Goal: Task Accomplishment & Management: Use online tool/utility

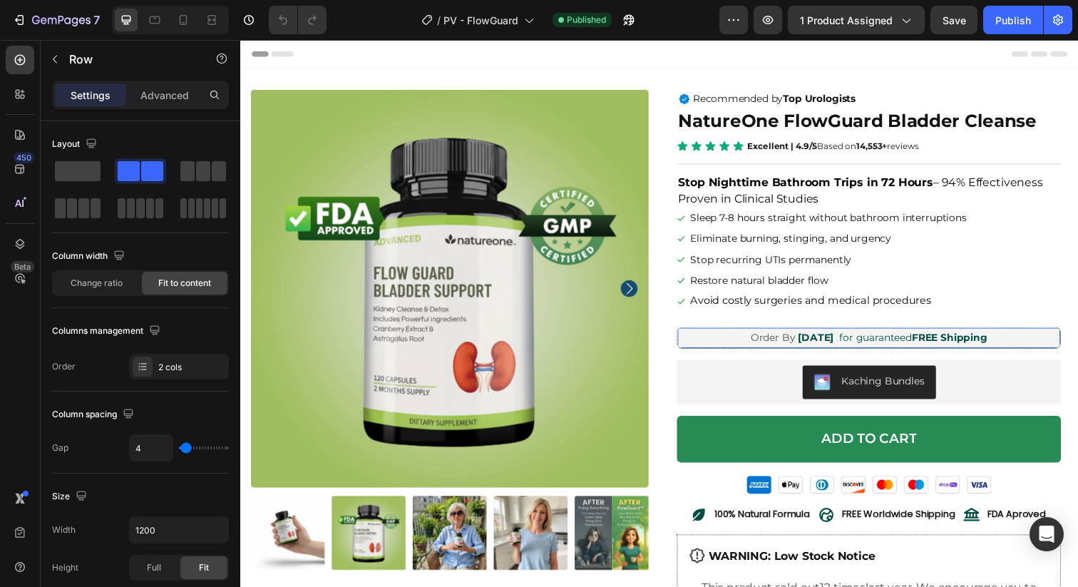
click at [725, 344] on div "Order By Fri, Sep 26 Delivery Date for guaranteed FREE Shipping Text Block Row …" at bounding box center [882, 344] width 392 height 22
click at [760, 342] on div "Order By Fri, Sep 26" at bounding box center [804, 344] width 88 height 21
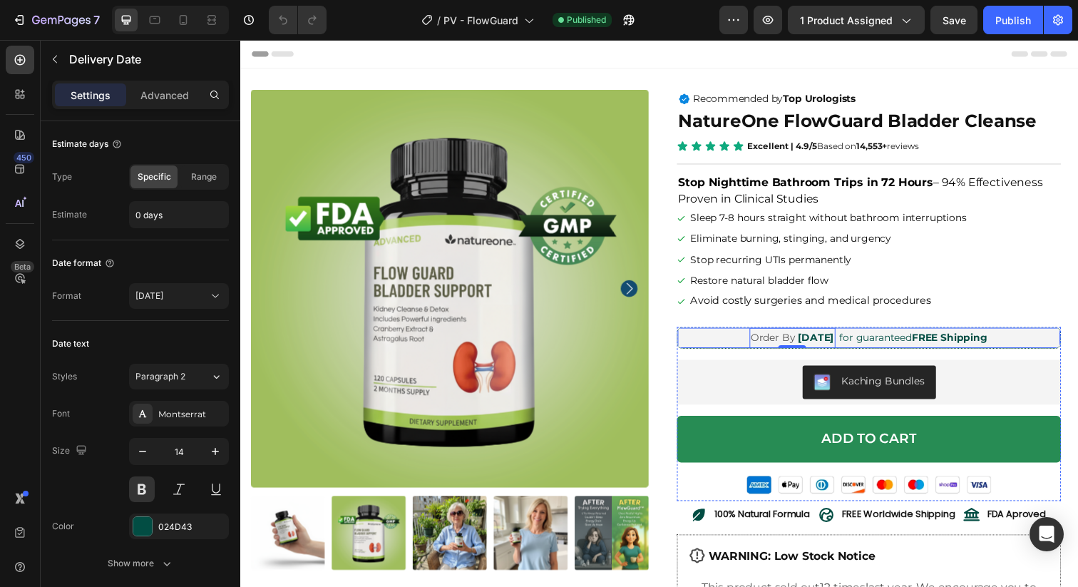
click at [726, 345] on div "Order By Fri, Sep 26 Delivery Date 0 for guaranteed FREE Shipping Text Block Row" at bounding box center [882, 344] width 392 height 22
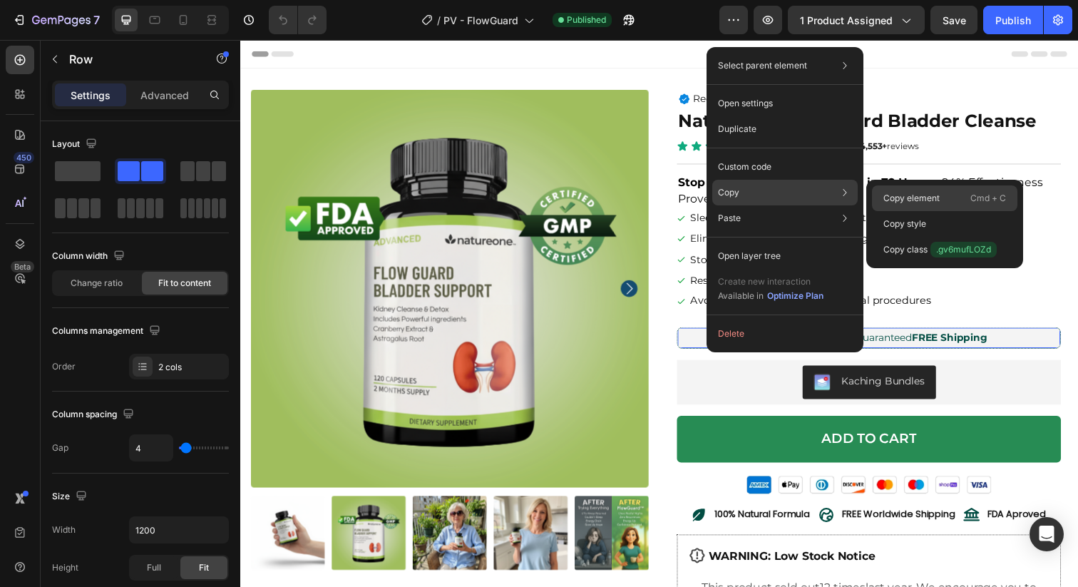
click at [904, 192] on p "Copy element" at bounding box center [912, 198] width 56 height 13
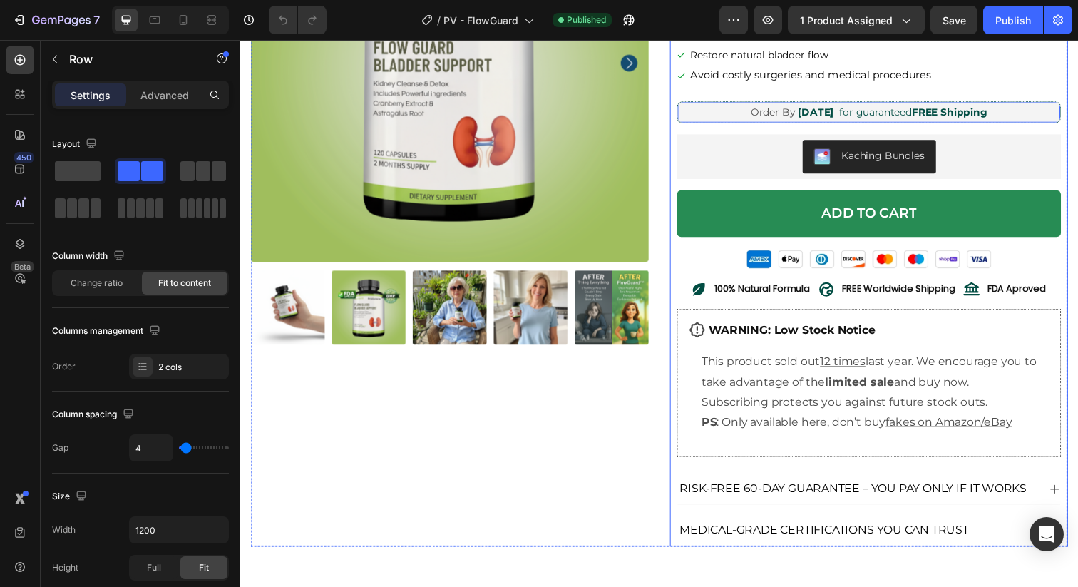
scroll to position [255, 0]
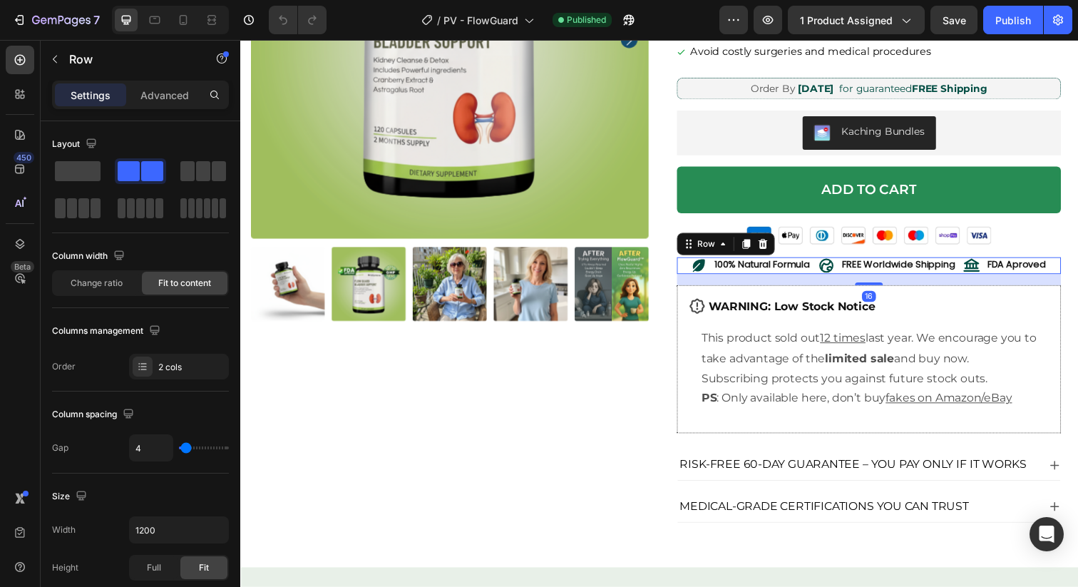
click at [690, 275] on div "100% Natural Formula Item List FREE Worldwide Shipping Item List FDA Aproved It…" at bounding box center [882, 270] width 392 height 17
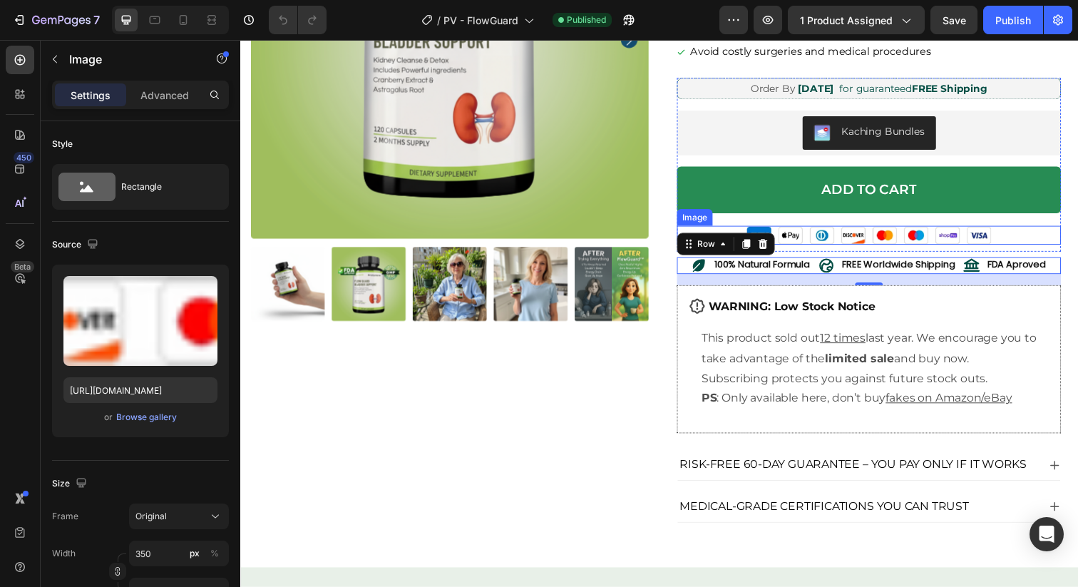
click at [809, 242] on img at bounding box center [882, 239] width 250 height 19
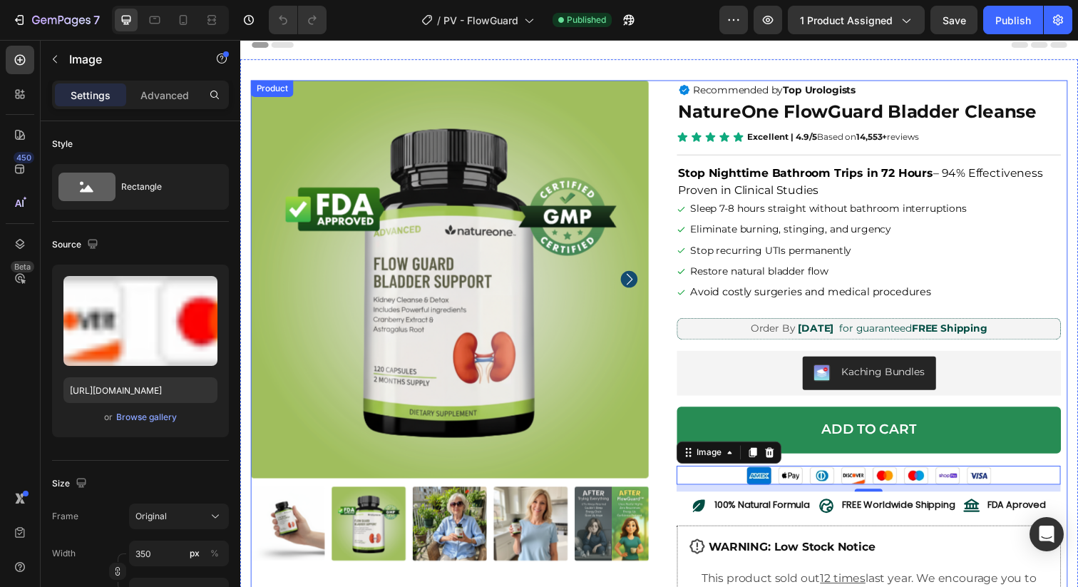
scroll to position [0, 0]
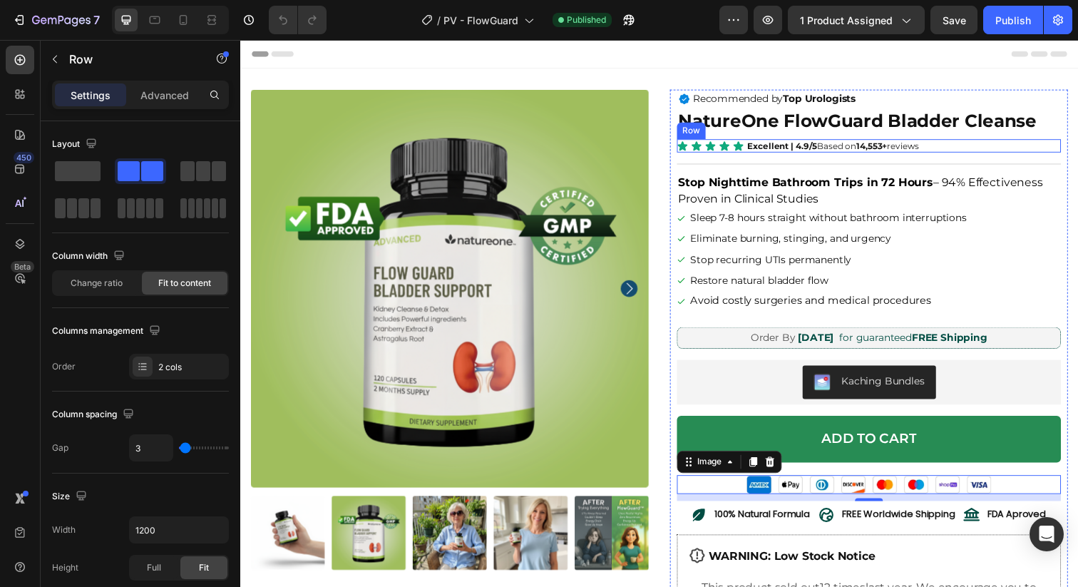
click at [953, 146] on div "Icon Icon Icon Icon Icon Icon List Excellent | 4.9/5 Based on 14,553+ reviews T…" at bounding box center [882, 148] width 392 height 14
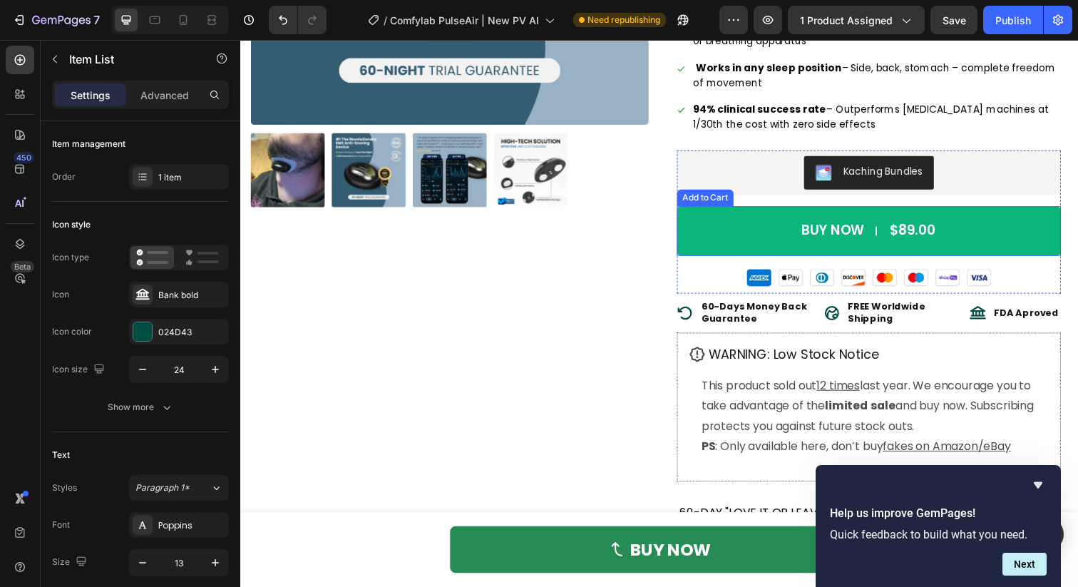
scroll to position [500, 0]
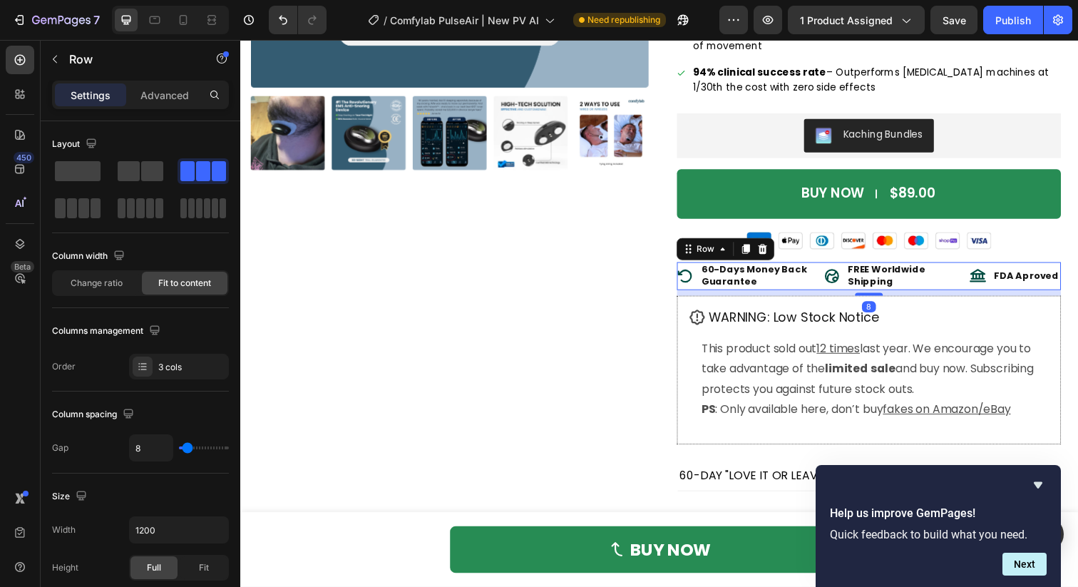
click at [992, 295] on div "FDA Aproved Item List" at bounding box center [1031, 281] width 93 height 29
click at [189, 371] on div "3 cols" at bounding box center [191, 367] width 67 height 13
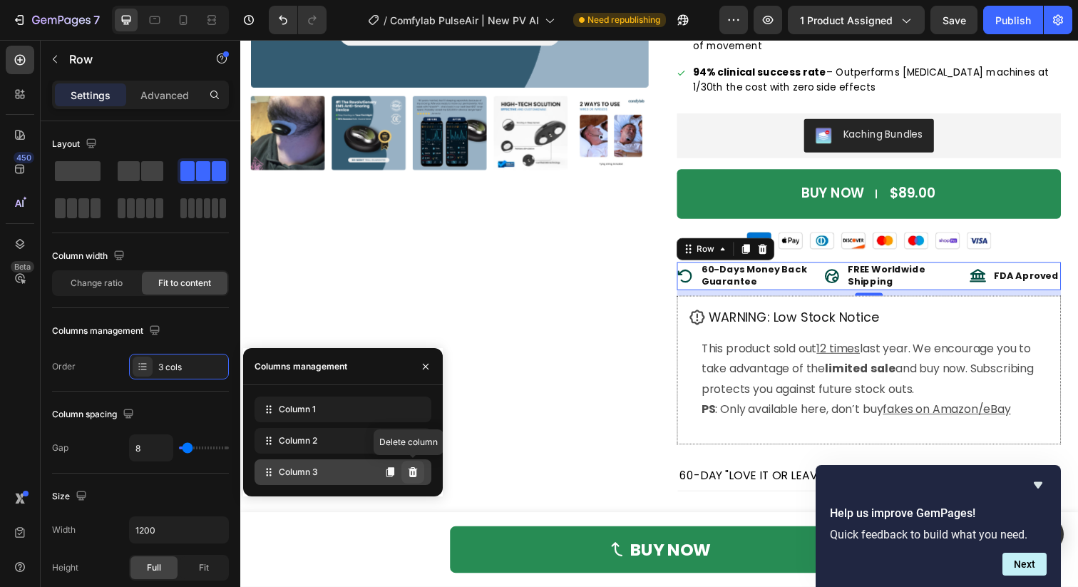
click at [411, 474] on icon at bounding box center [413, 472] width 9 height 10
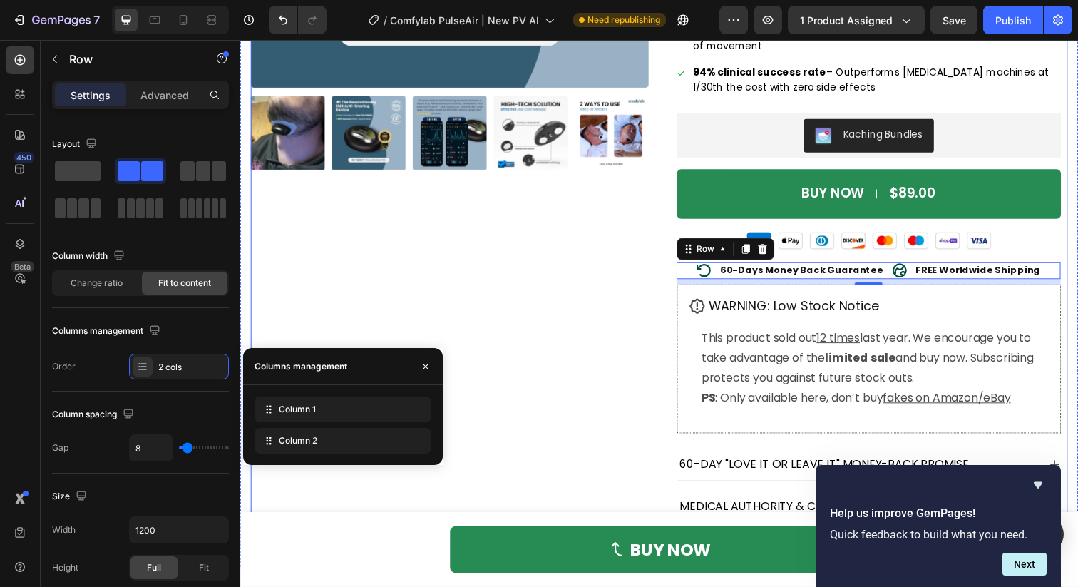
click at [672, 342] on div "Product Images Icon The First Anti-Snoring AI Device Heading Row Comfylab Pulse…" at bounding box center [668, 107] width 834 height 851
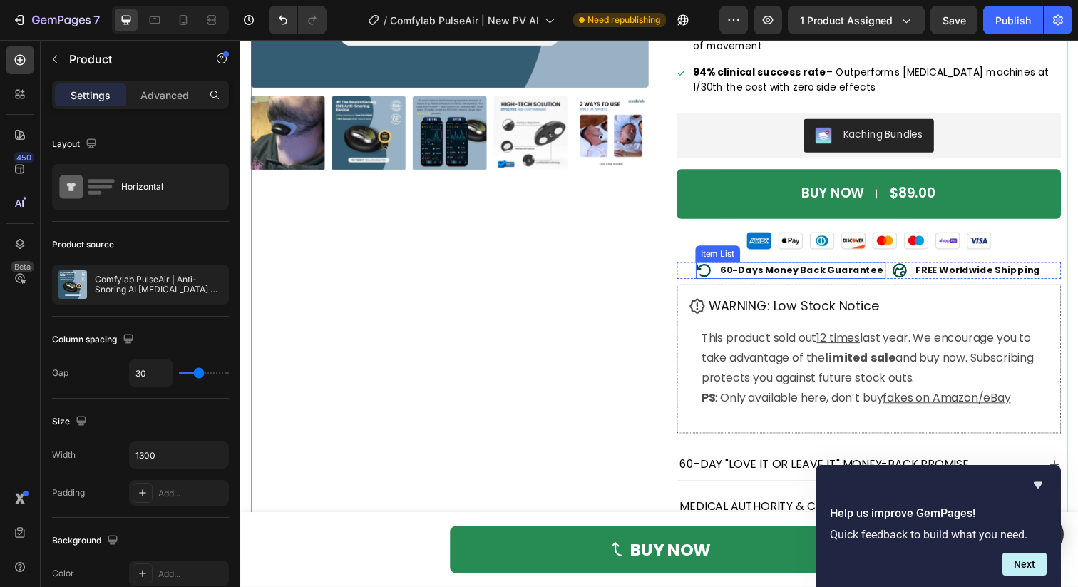
click at [722, 282] on icon at bounding box center [713, 275] width 17 height 17
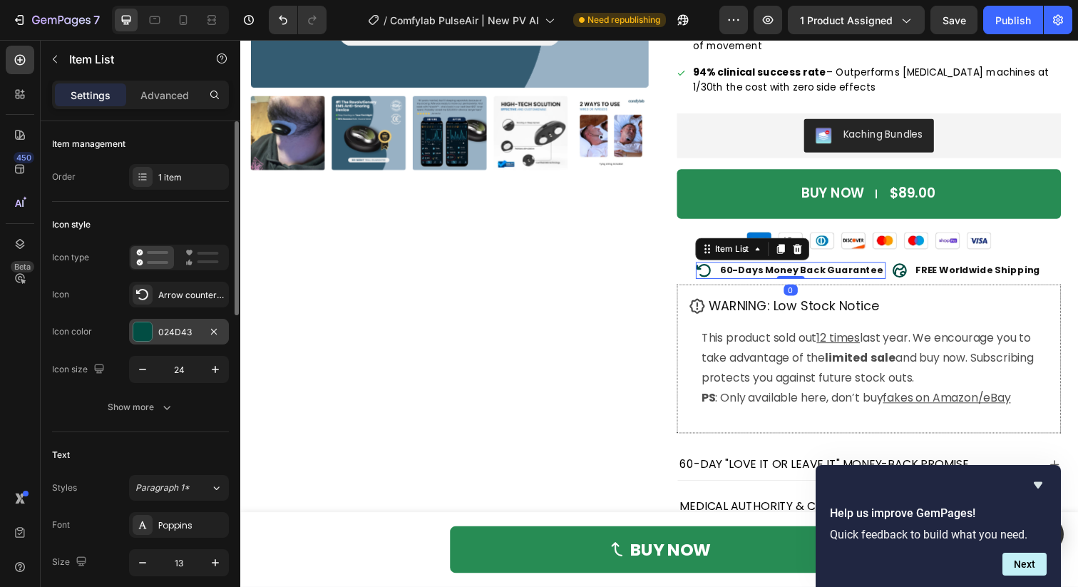
click at [155, 329] on div "024D43" at bounding box center [179, 332] width 100 height 26
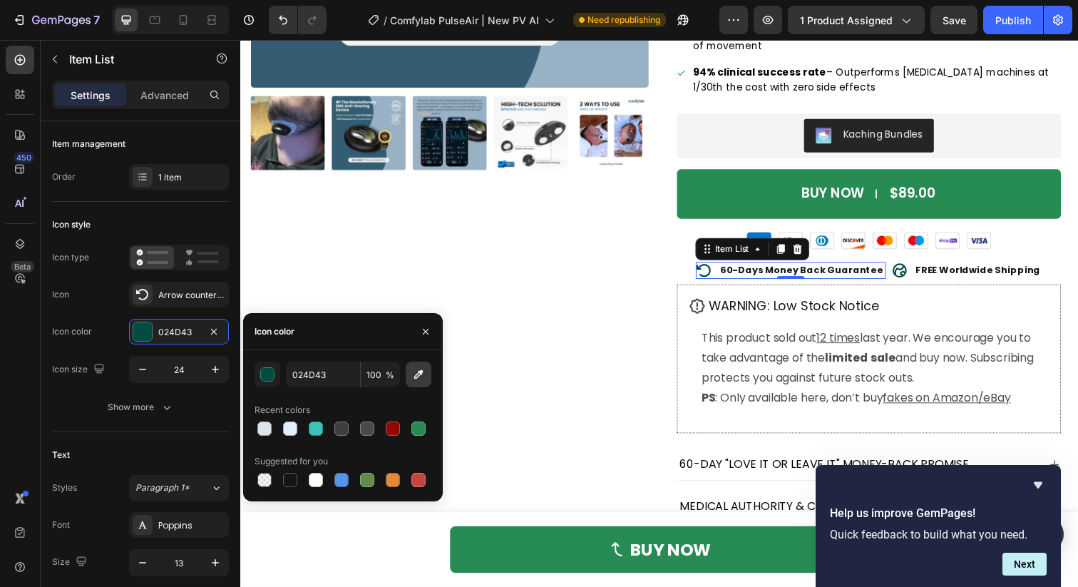
click at [419, 377] on icon "button" at bounding box center [418, 374] width 14 height 14
type input "355C73"
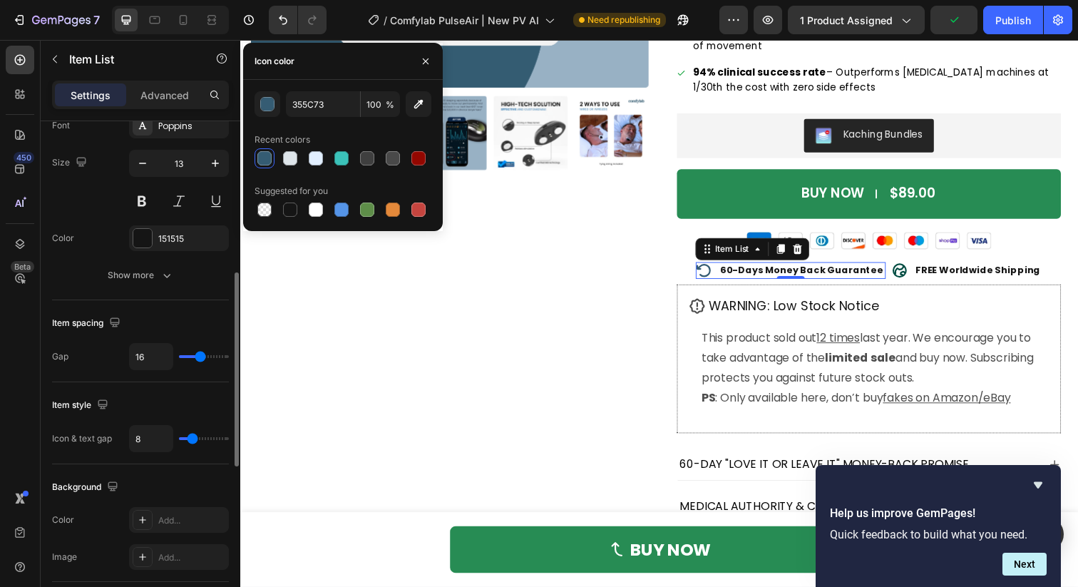
scroll to position [400, 0]
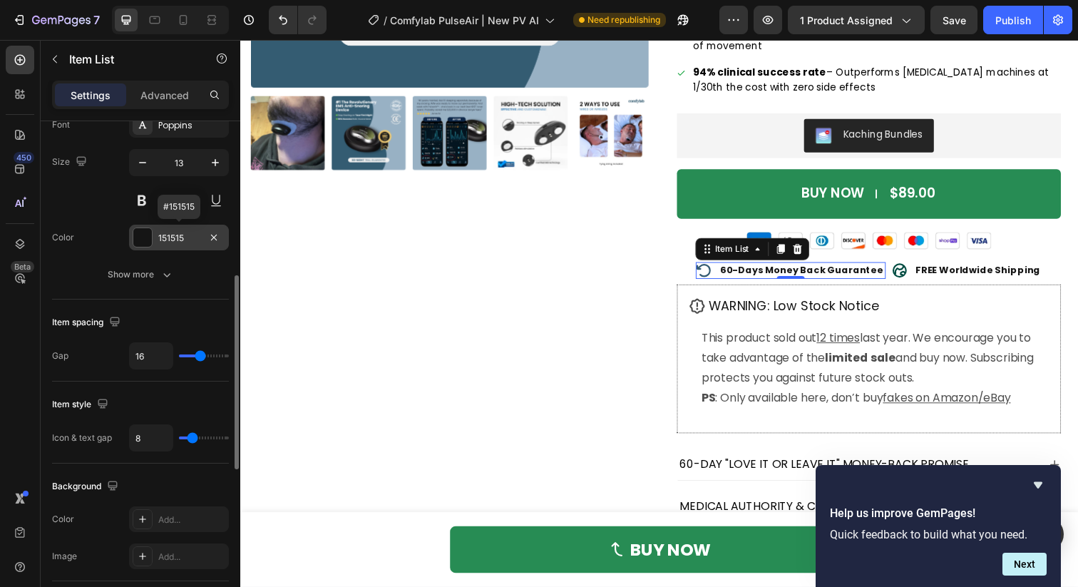
click at [148, 234] on div at bounding box center [142, 237] width 19 height 19
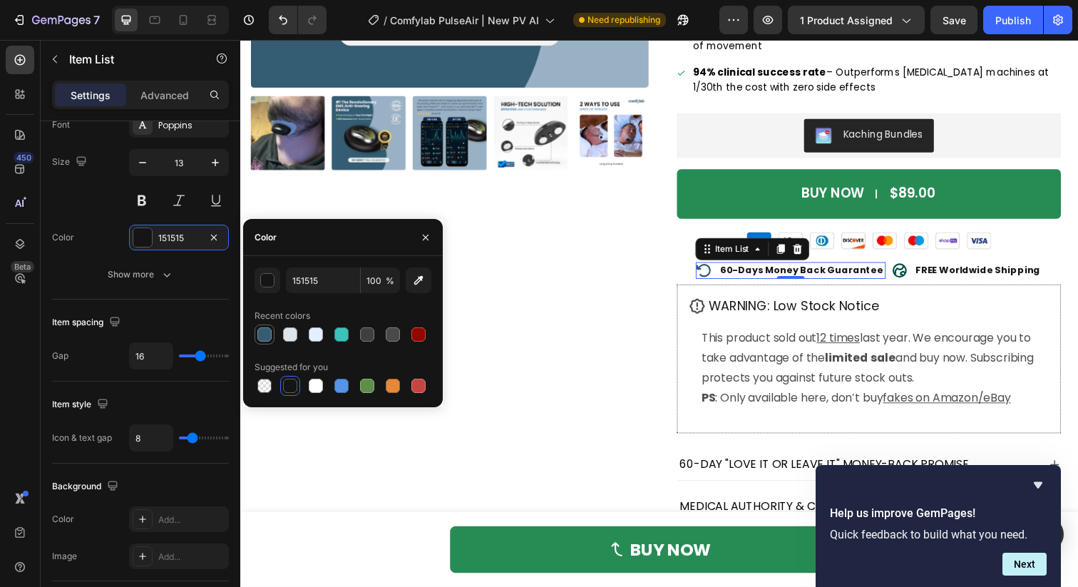
click at [261, 333] on div at bounding box center [264, 334] width 14 height 14
type input "355C73"
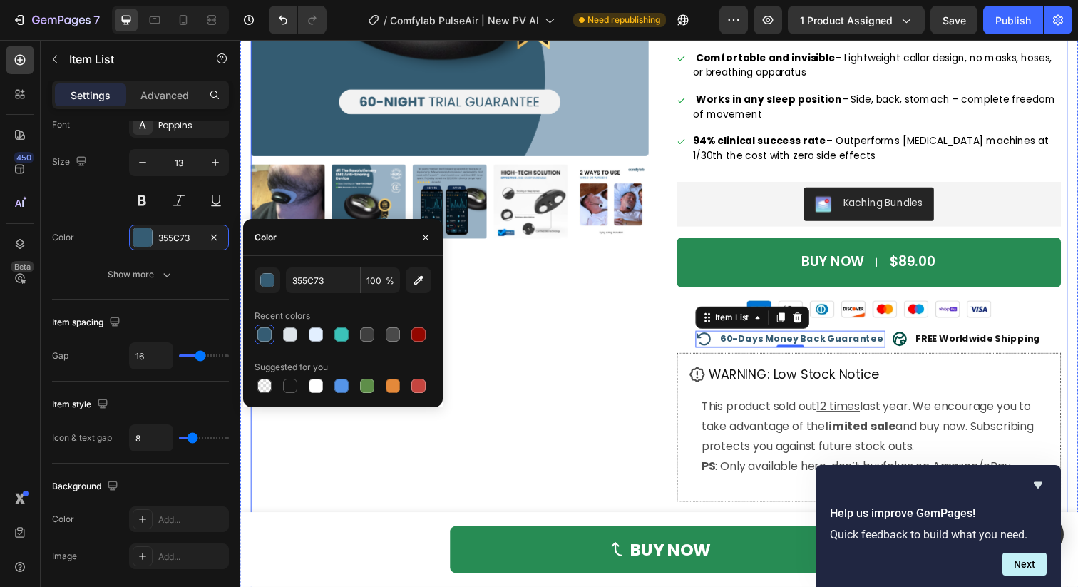
scroll to position [473, 0]
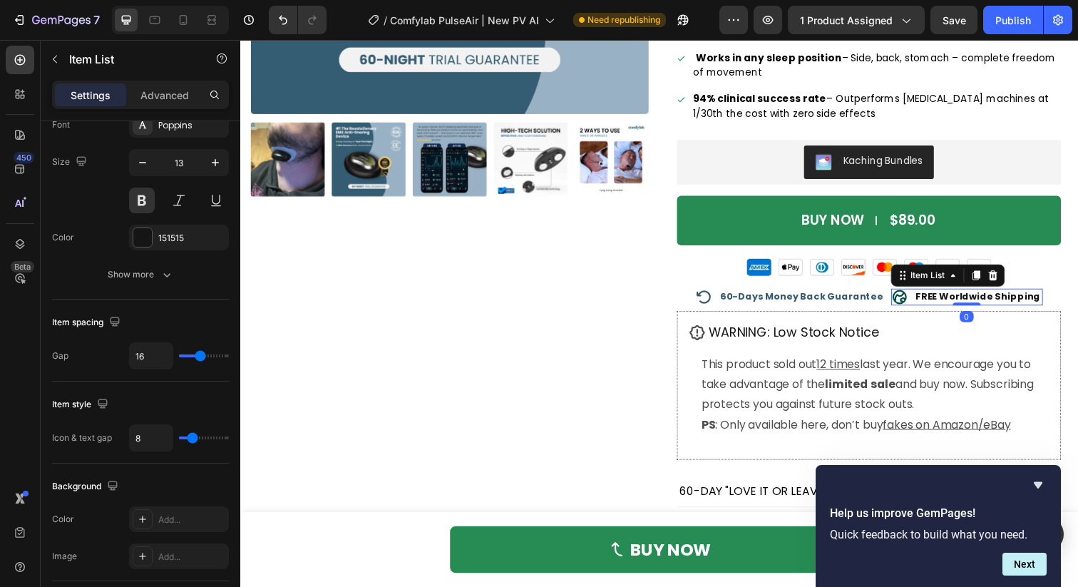
click at [909, 311] on icon at bounding box center [913, 302] width 17 height 17
click at [138, 233] on div at bounding box center [142, 237] width 19 height 19
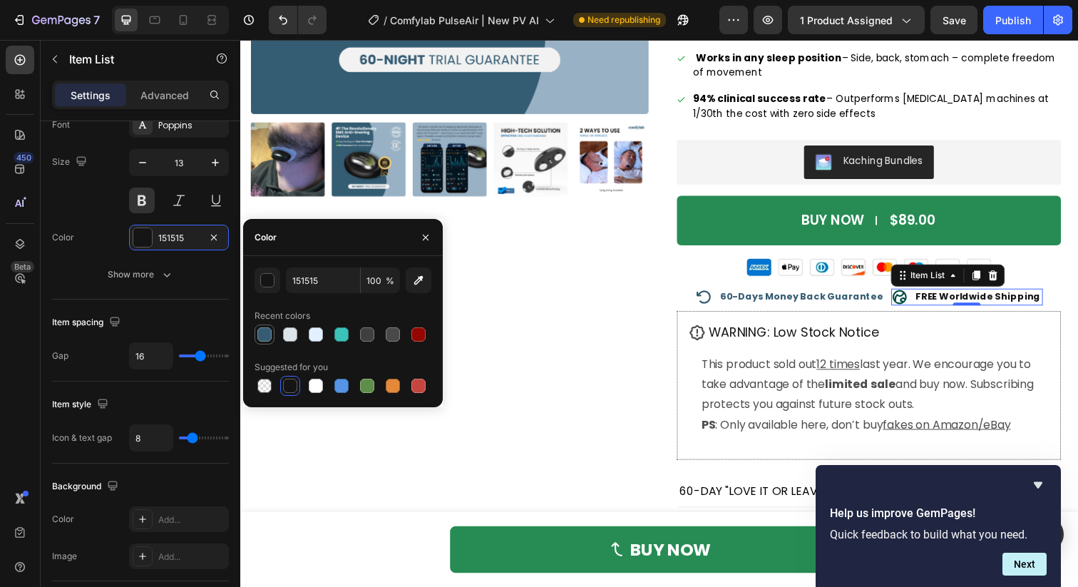
click at [260, 334] on div at bounding box center [264, 334] width 14 height 14
type input "355C73"
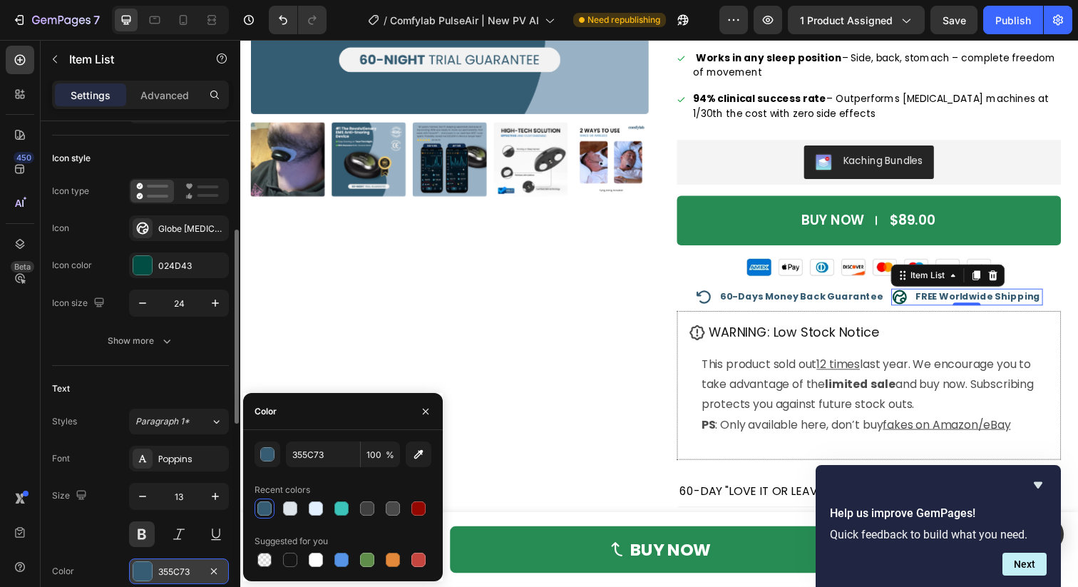
scroll to position [52, 0]
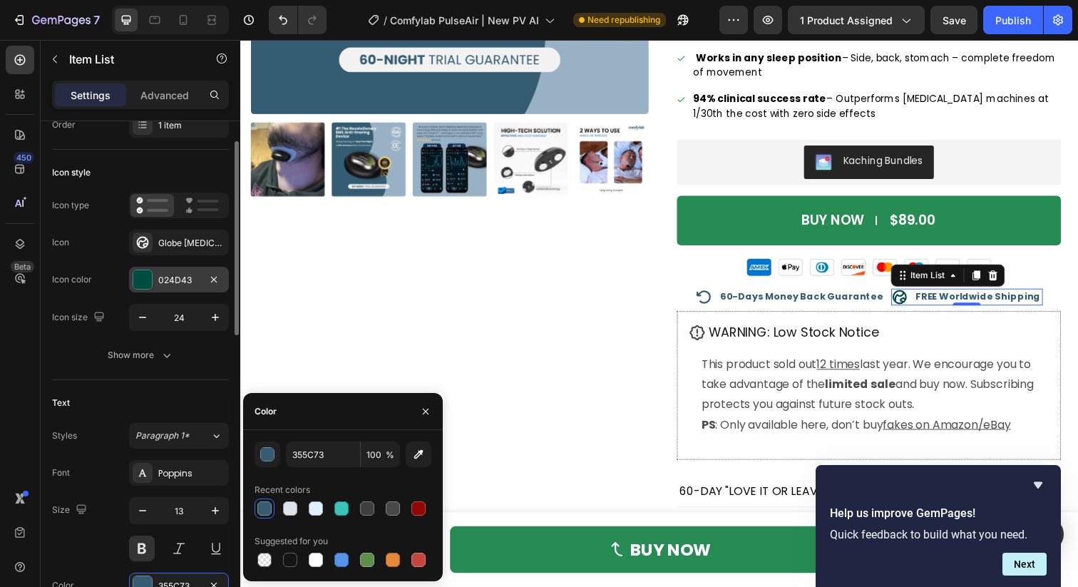
click at [141, 270] on div at bounding box center [142, 279] width 19 height 19
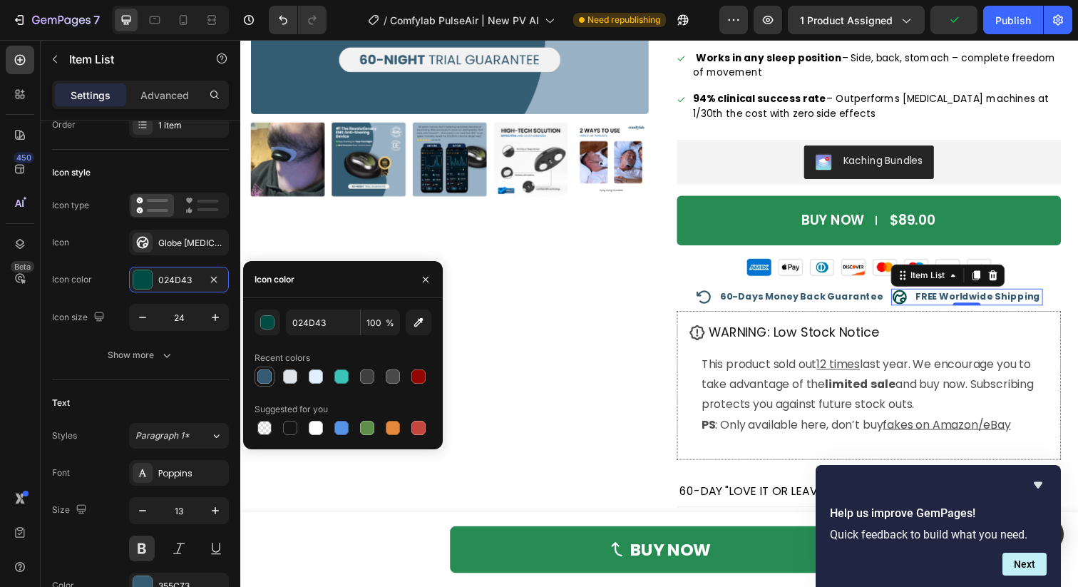
click at [260, 377] on div at bounding box center [264, 376] width 14 height 14
type input "355C73"
click at [511, 360] on div "Product Images" at bounding box center [454, 134] width 406 height 851
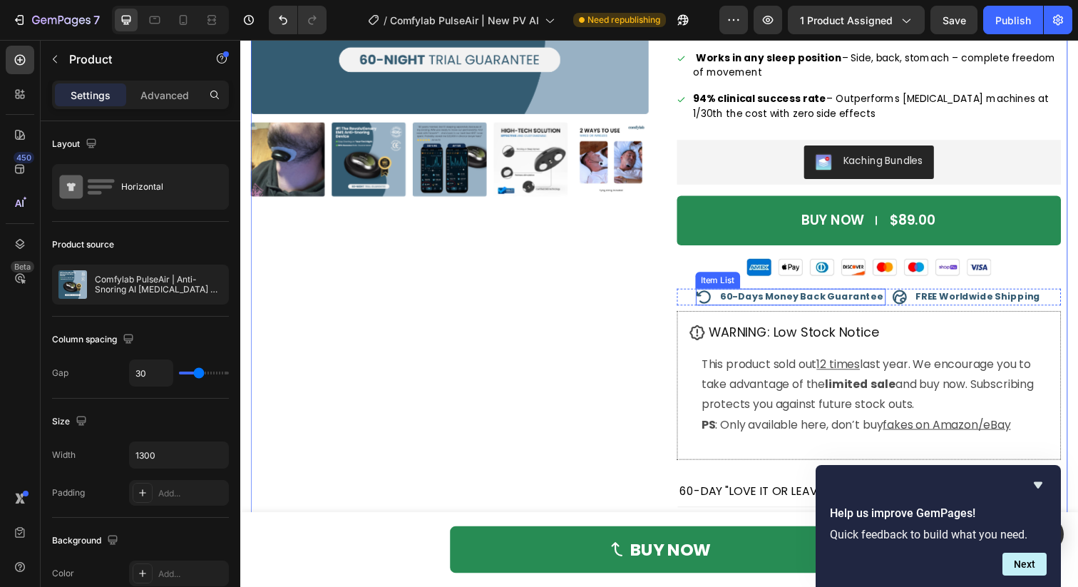
click at [743, 306] on strong "60-Days Money Back Guarantee" at bounding box center [813, 302] width 167 height 14
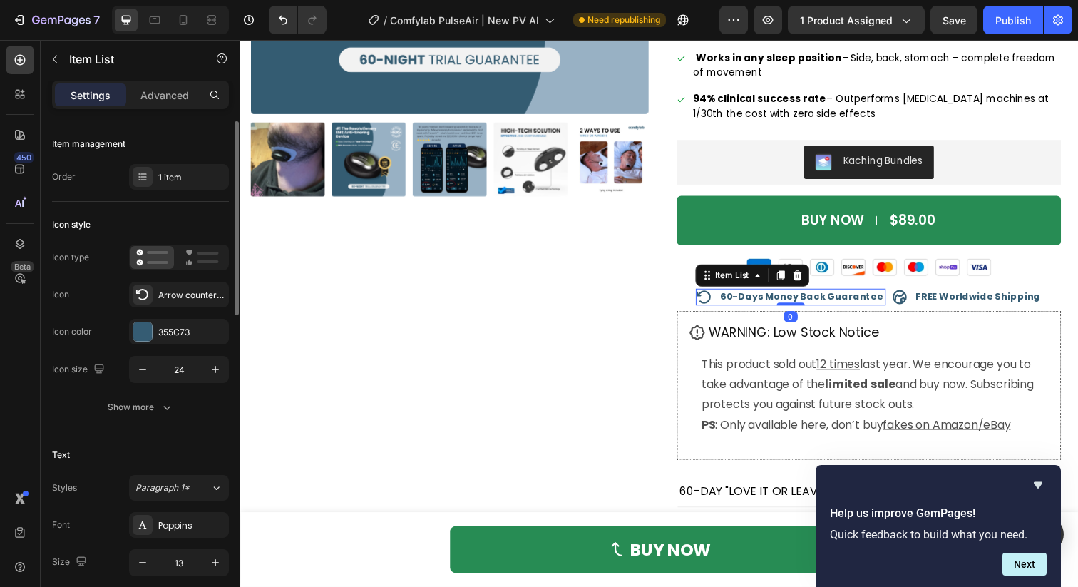
click at [149, 352] on div "Icon type Icon Arrow counter clockwise bold Icon color 355C73 Icon size 24" at bounding box center [140, 314] width 177 height 138
click at [149, 344] on div "355C73" at bounding box center [179, 332] width 100 height 26
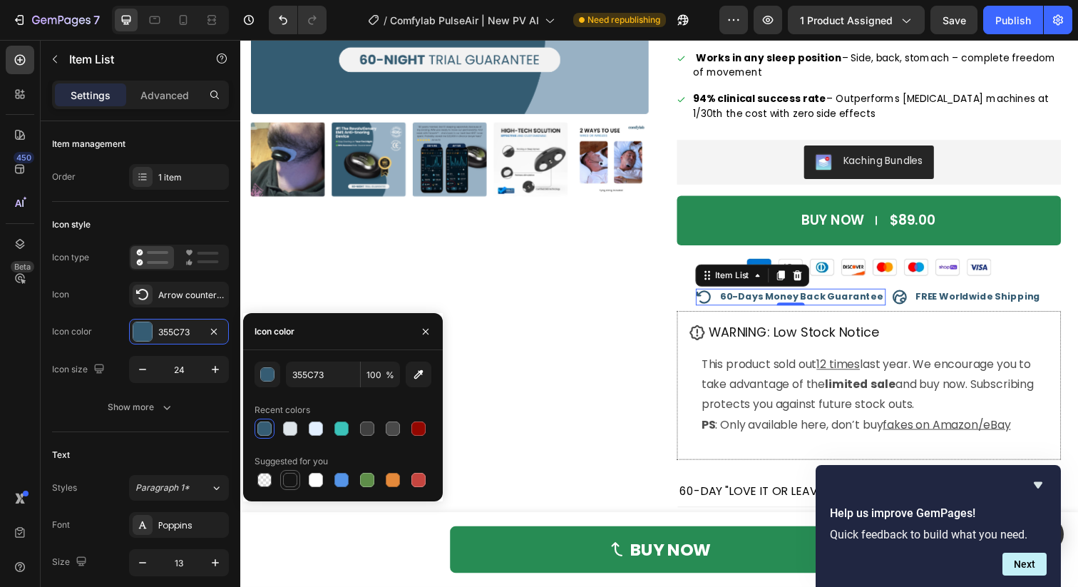
click at [283, 473] on div at bounding box center [290, 479] width 17 height 17
type input "151515"
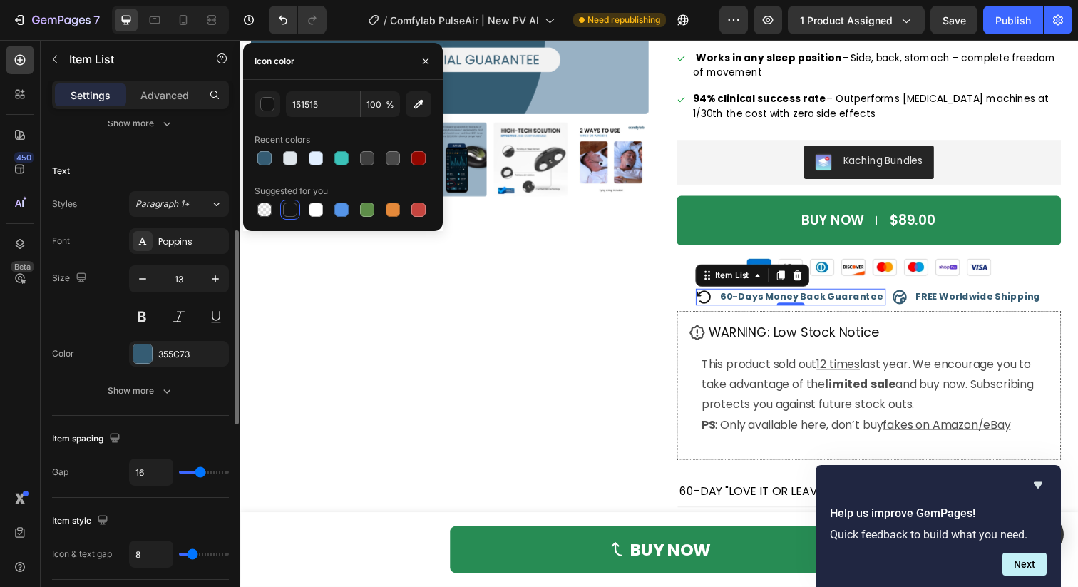
scroll to position [285, 0]
click at [151, 351] on div at bounding box center [142, 353] width 19 height 19
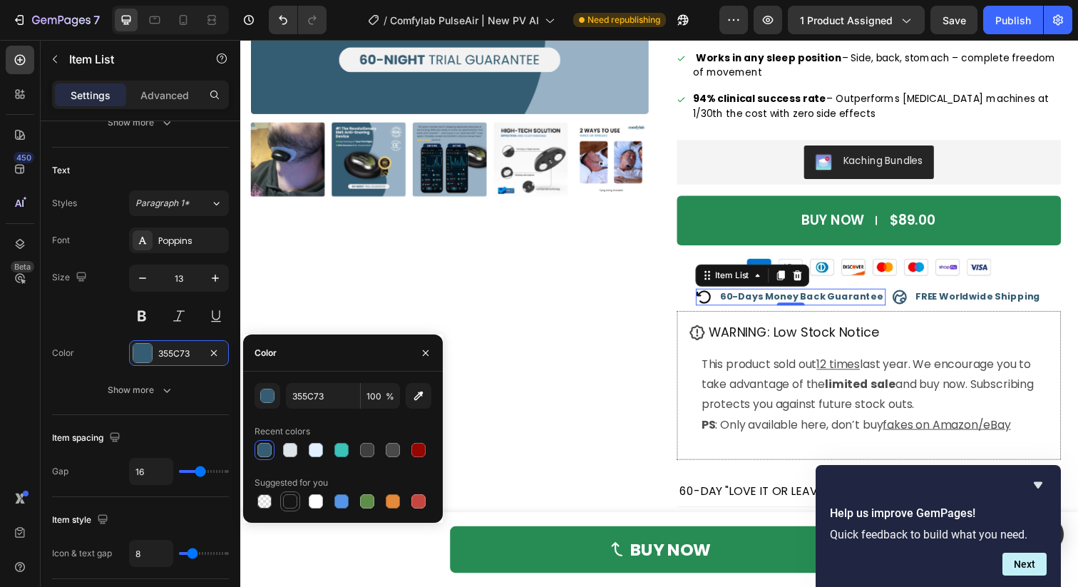
click at [292, 493] on div at bounding box center [290, 501] width 17 height 17
type input "151515"
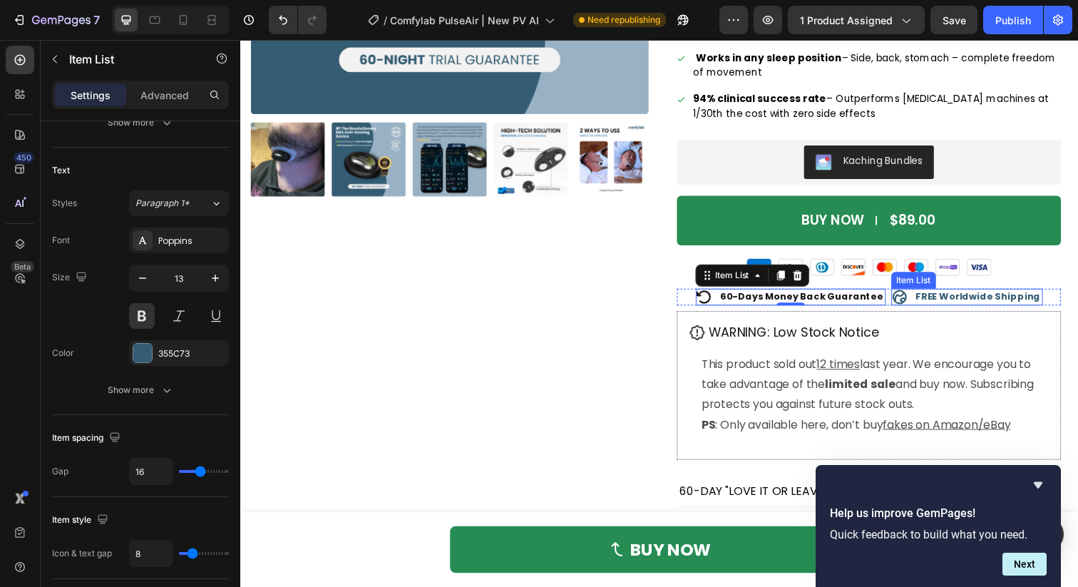
click at [928, 308] on div "FREE Worldwide Shipping" at bounding box center [994, 303] width 132 height 16
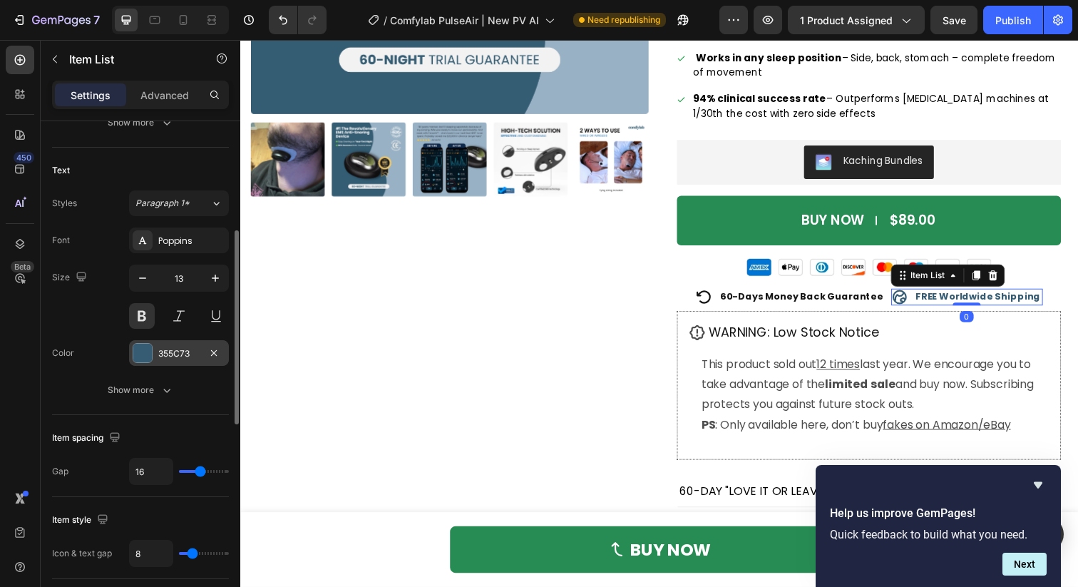
click at [174, 356] on div "355C73" at bounding box center [178, 353] width 41 height 13
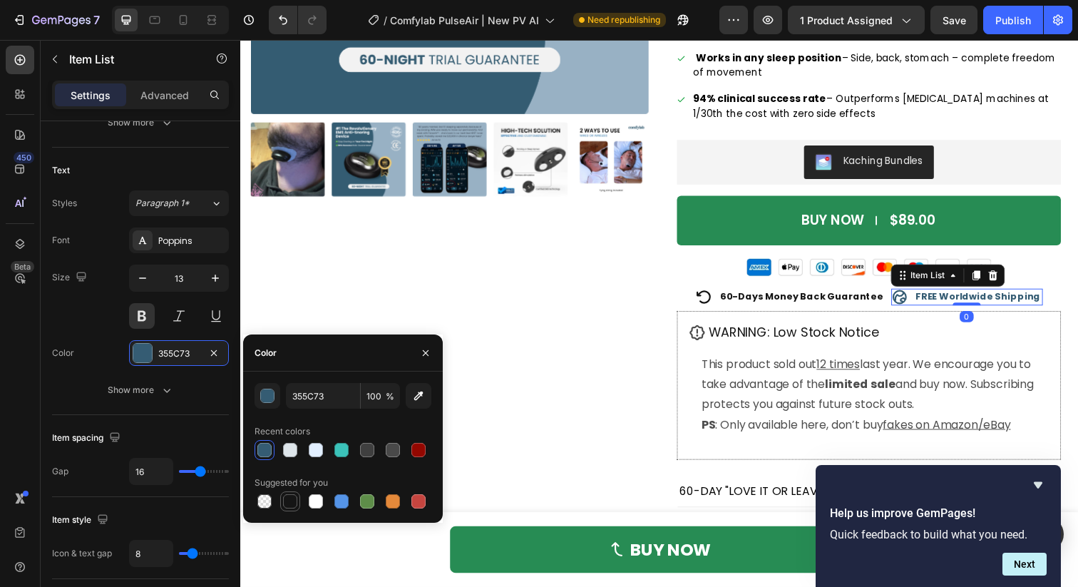
click at [295, 509] on div at bounding box center [290, 501] width 17 height 17
type input "151515"
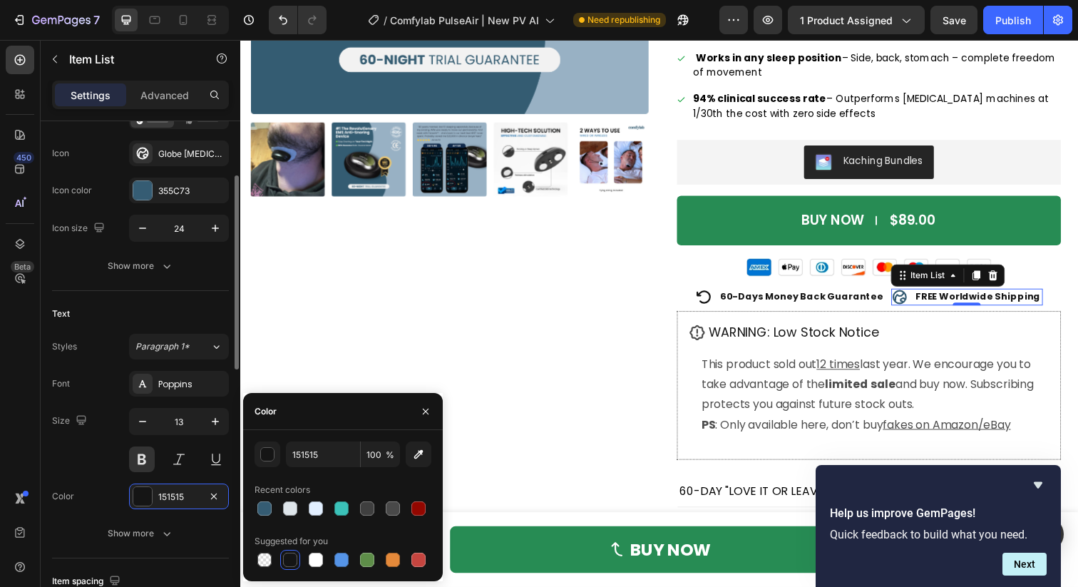
scroll to position [0, 0]
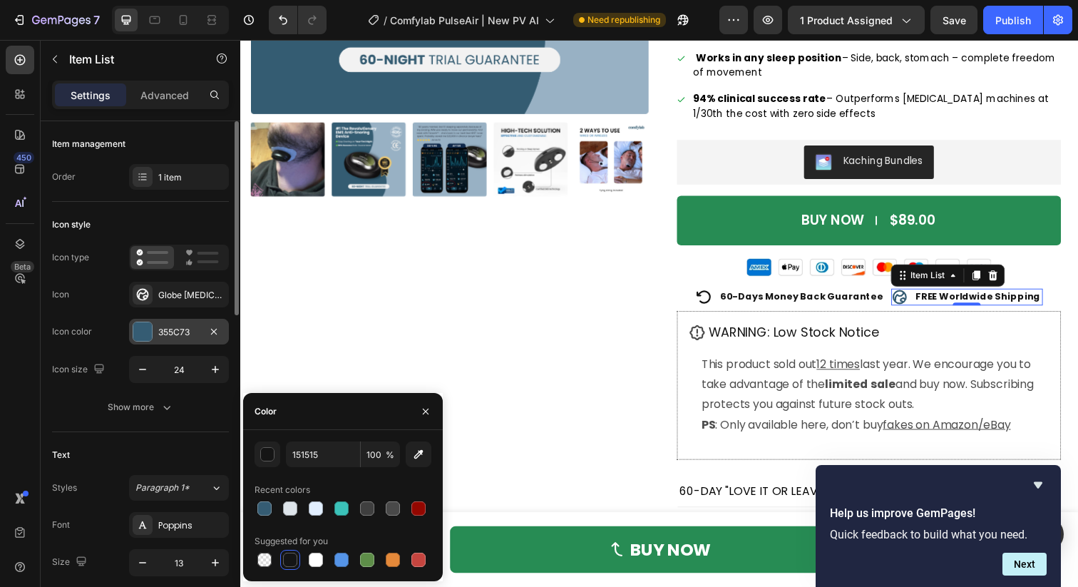
click at [163, 334] on div "355C73" at bounding box center [178, 332] width 41 height 13
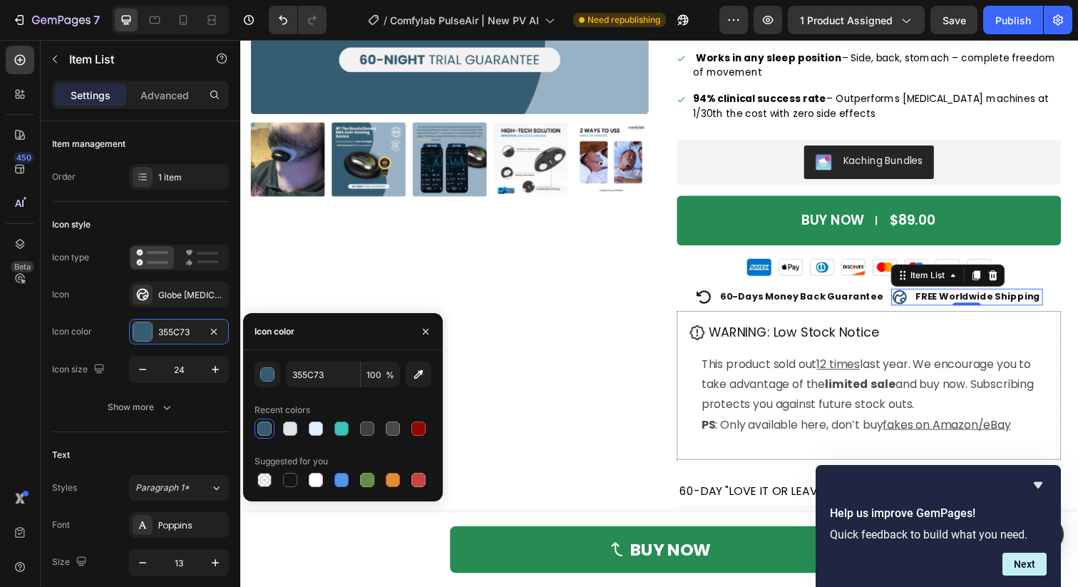
click at [292, 492] on div "355C73 100 % Recent colors Suggested for you" at bounding box center [343, 425] width 200 height 151
click at [290, 470] on div at bounding box center [290, 480] width 20 height 20
type input "151515"
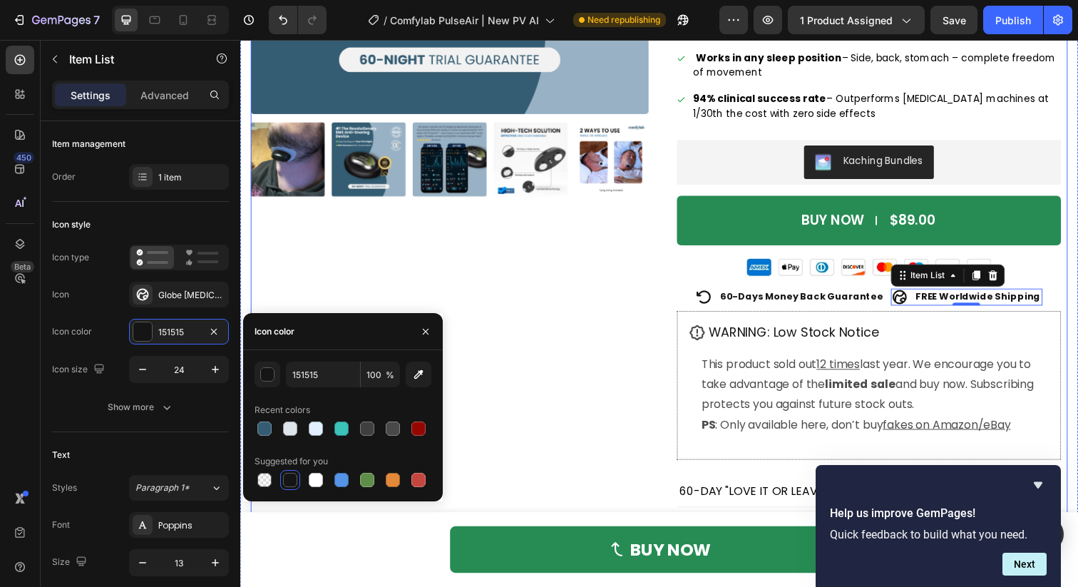
click at [569, 330] on div "Product Images" at bounding box center [454, 134] width 406 height 851
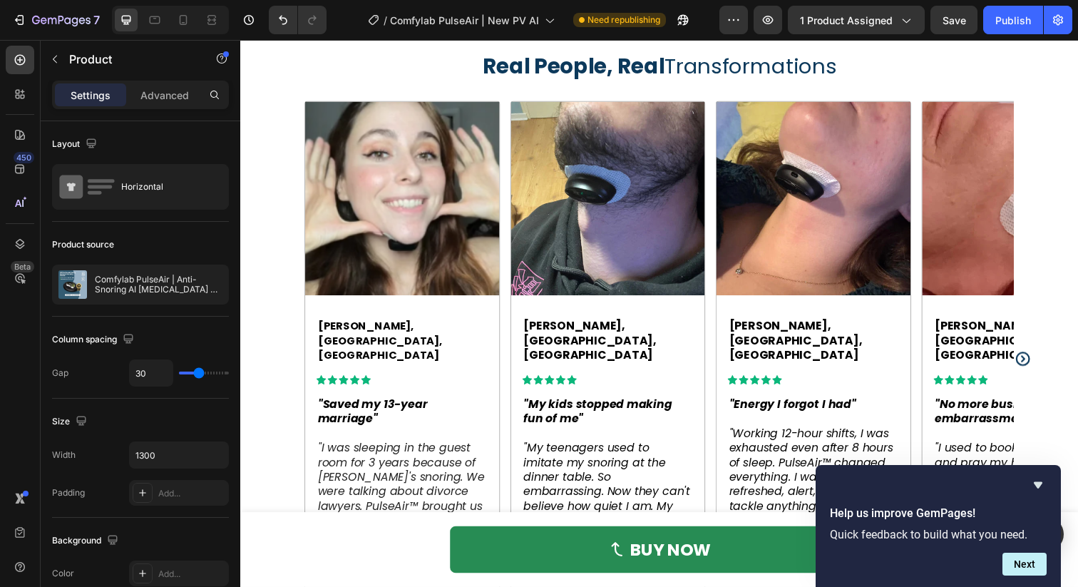
scroll to position [1136, 0]
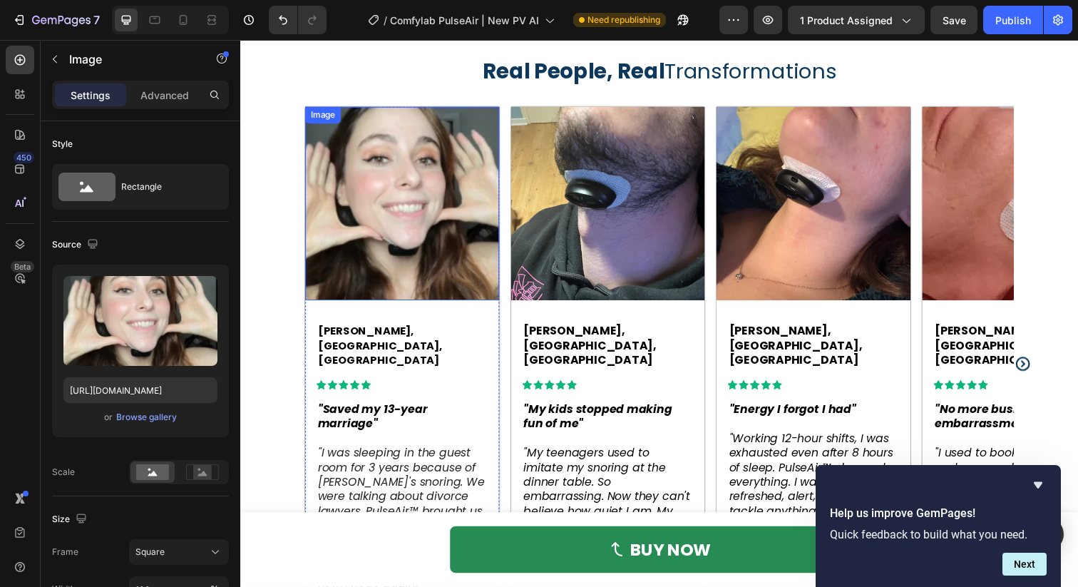
click at [457, 243] on img at bounding box center [406, 207] width 198 height 198
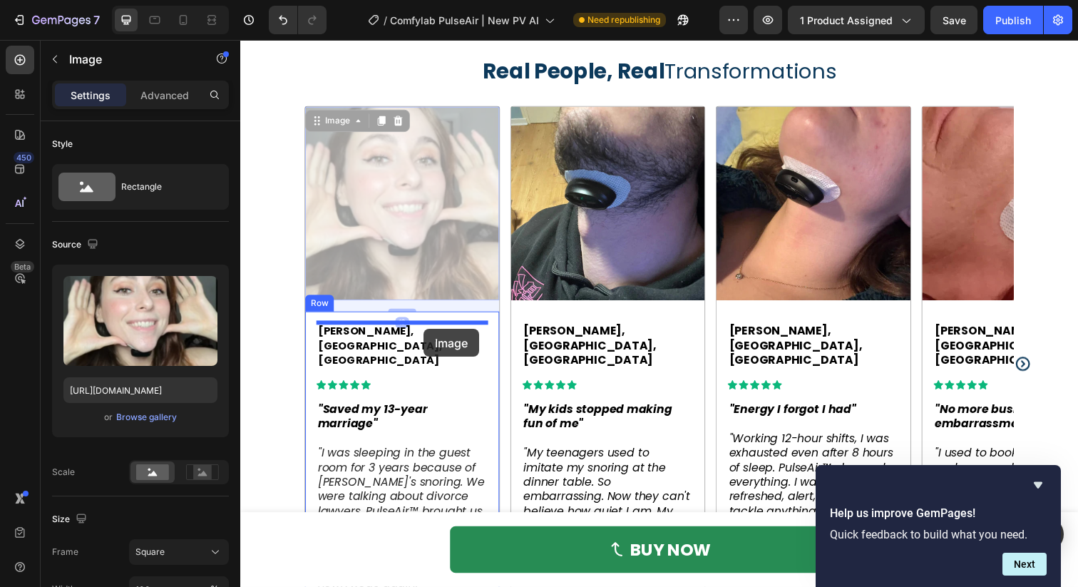
drag, startPoint x: 441, startPoint y: 234, endPoint x: 427, endPoint y: 334, distance: 101.5
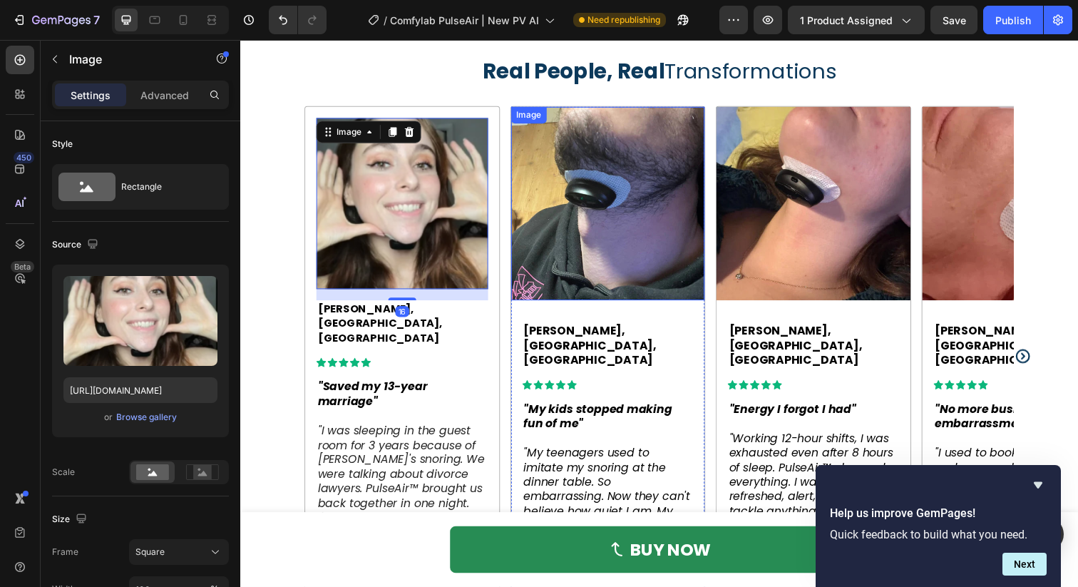
click at [646, 197] on img at bounding box center [616, 207] width 198 height 198
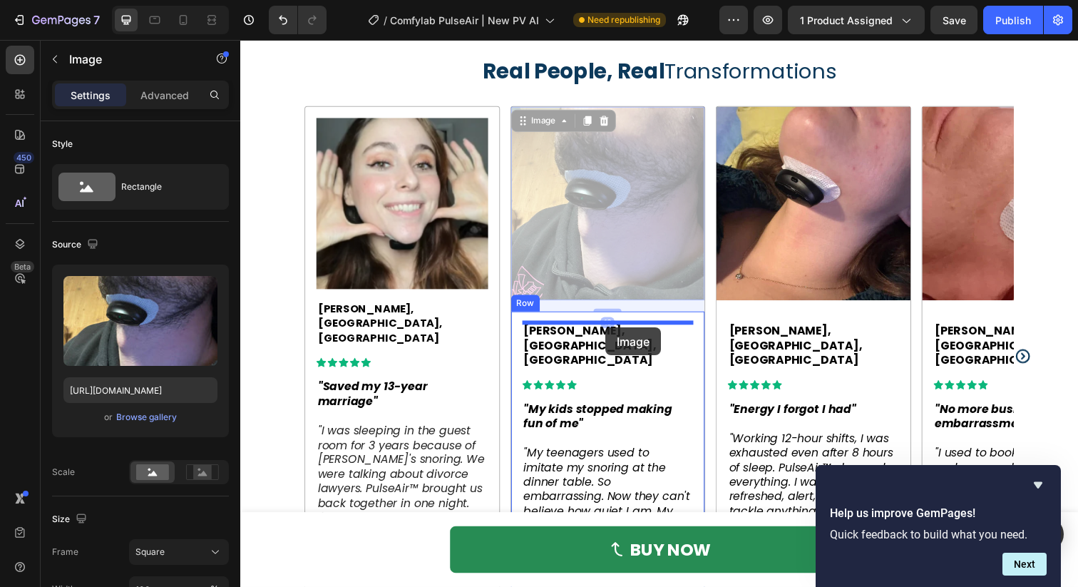
drag, startPoint x: 646, startPoint y: 197, endPoint x: 613, endPoint y: 334, distance: 140.8
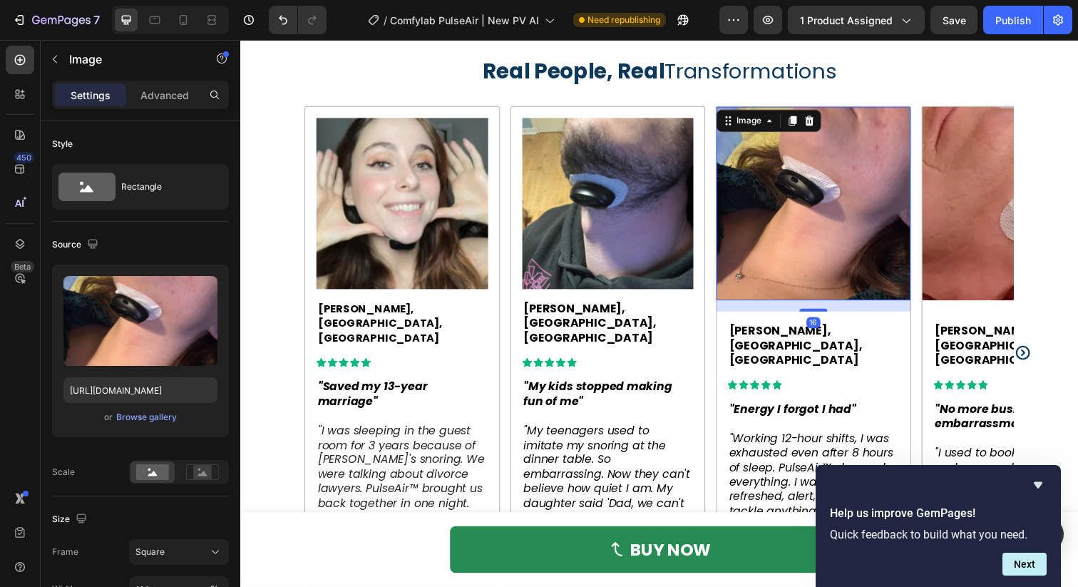
click at [829, 205] on img at bounding box center [826, 207] width 198 height 198
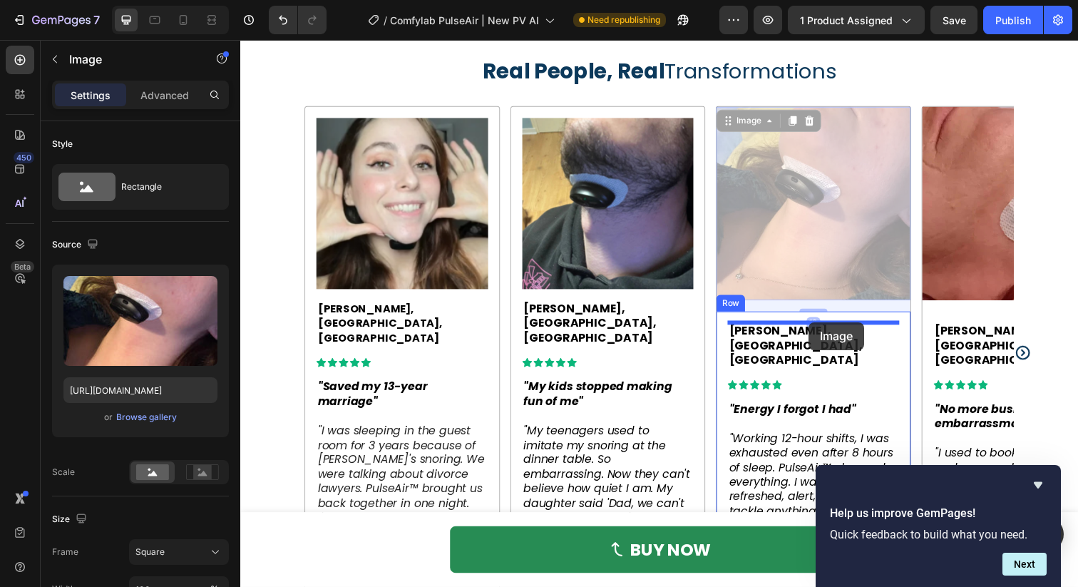
drag, startPoint x: 829, startPoint y: 205, endPoint x: 821, endPoint y: 328, distance: 122.9
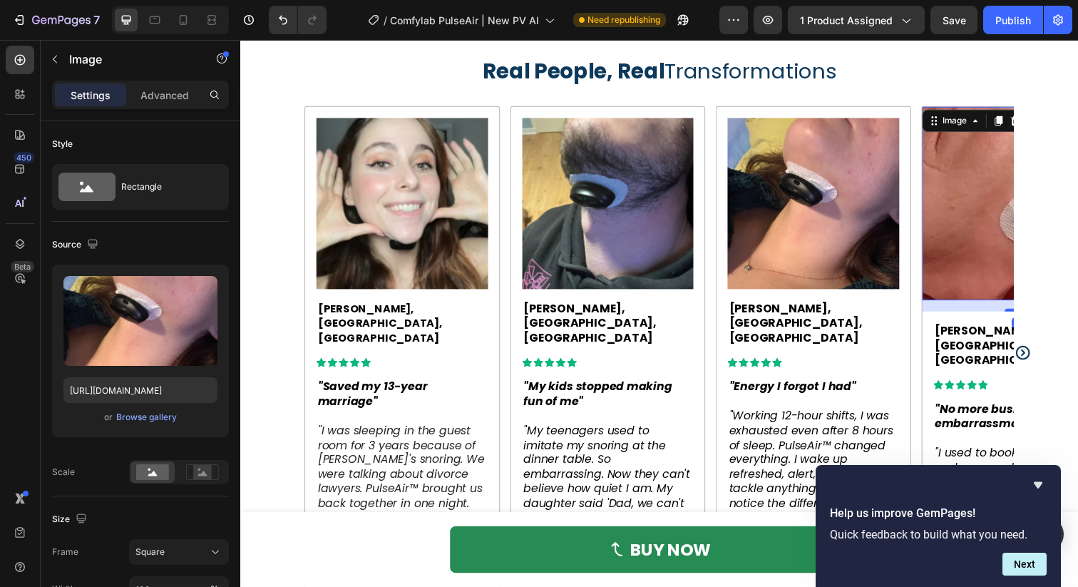
click at [1006, 186] on img at bounding box center [1036, 207] width 198 height 198
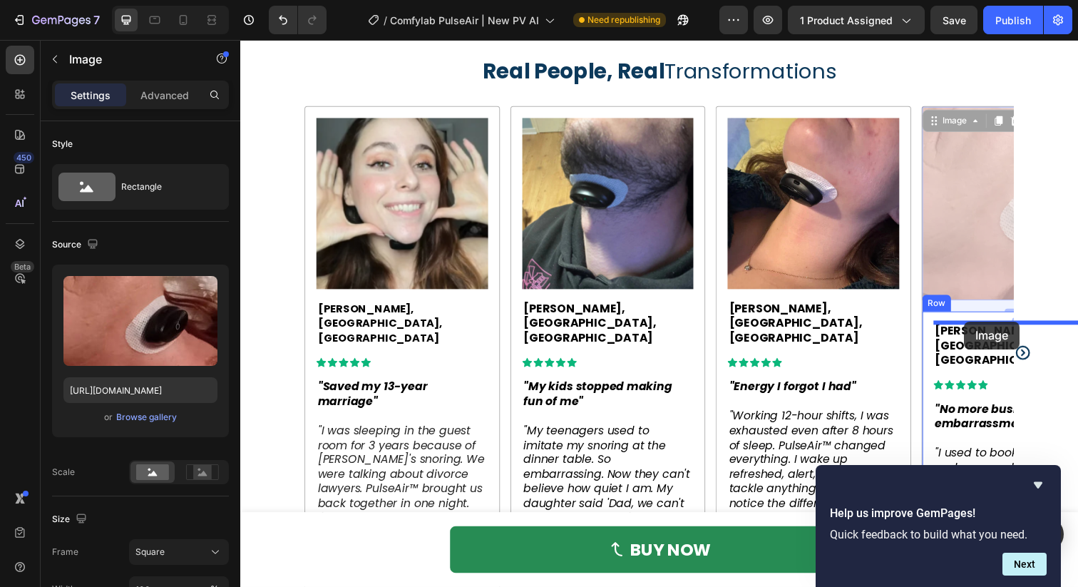
drag, startPoint x: 991, startPoint y: 191, endPoint x: 980, endPoint y: 327, distance: 136.7
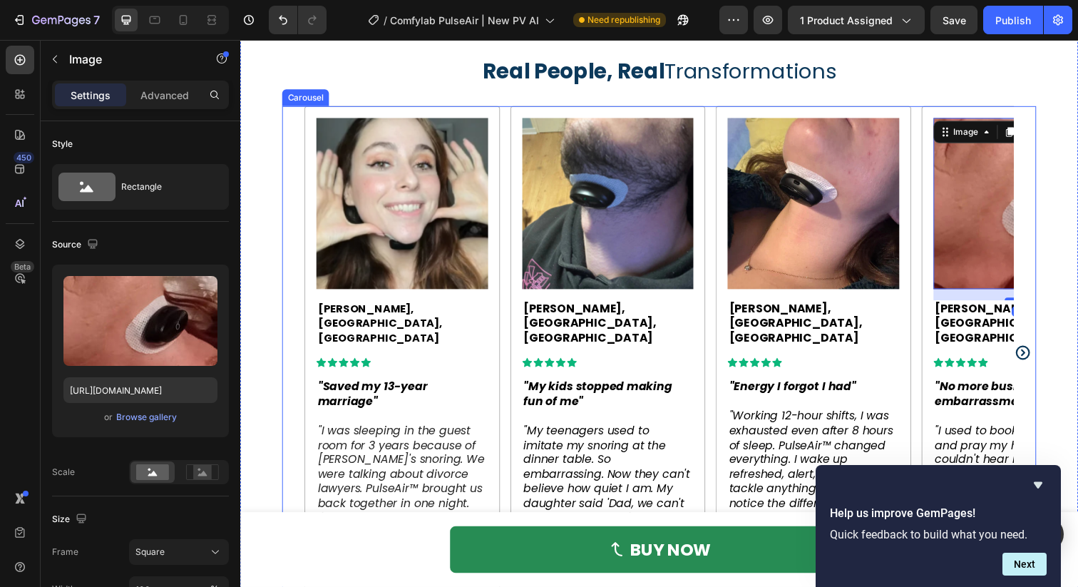
click at [1035, 351] on icon "Carousel Next Arrow" at bounding box center [1039, 359] width 17 height 17
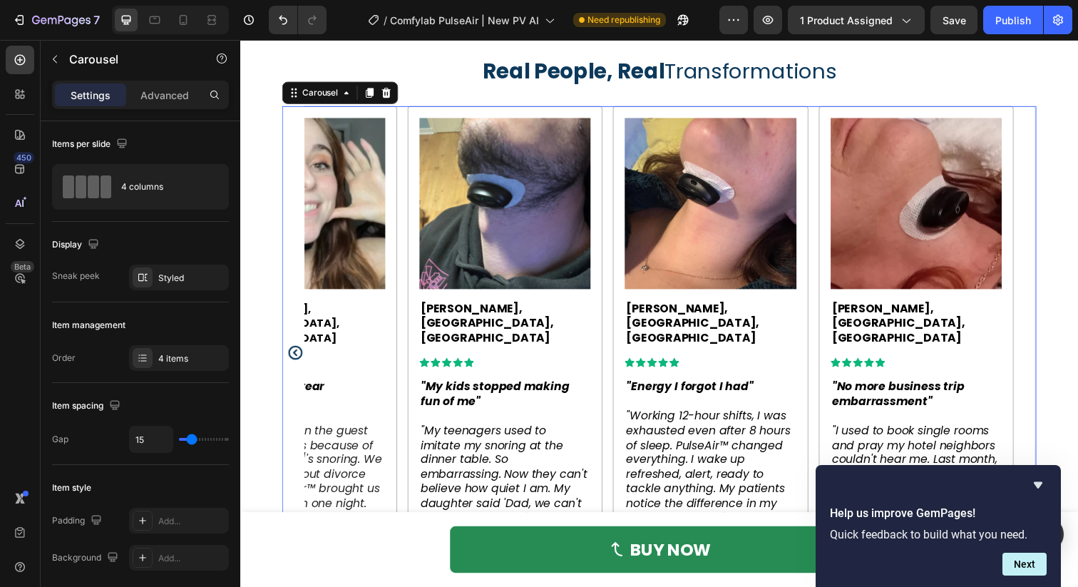
click at [1035, 343] on div "Image [PERSON_NAME], Phoenix, AZ Text Block Icon Icon Icon Icon Icon Icon List …" at bounding box center [668, 359] width 770 height 503
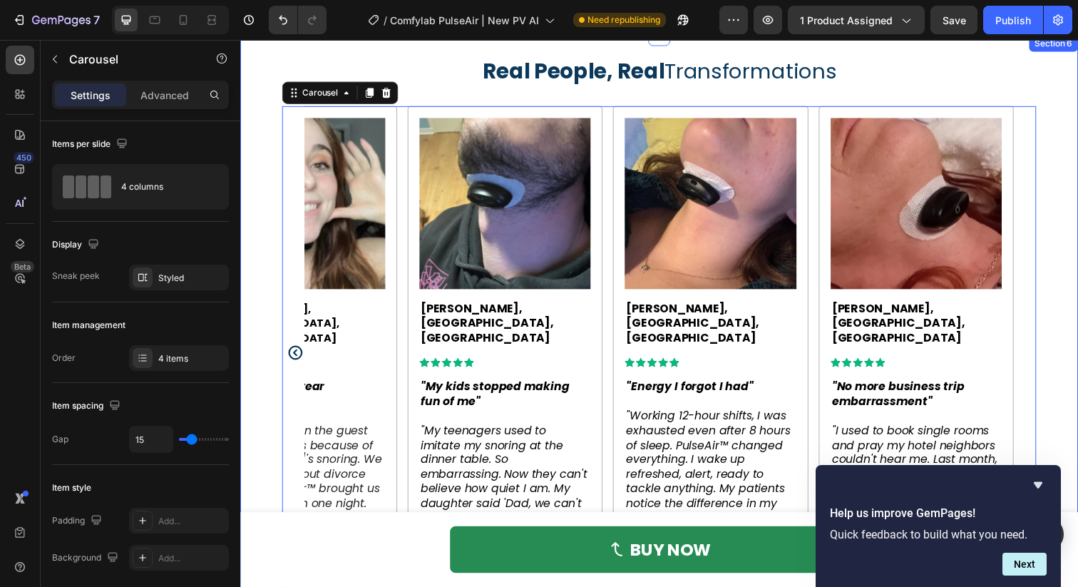
click at [914, 86] on div "Real People, Real Transformations Heading Image [PERSON_NAME], [GEOGRAPHIC_DATA…" at bounding box center [668, 333] width 770 height 555
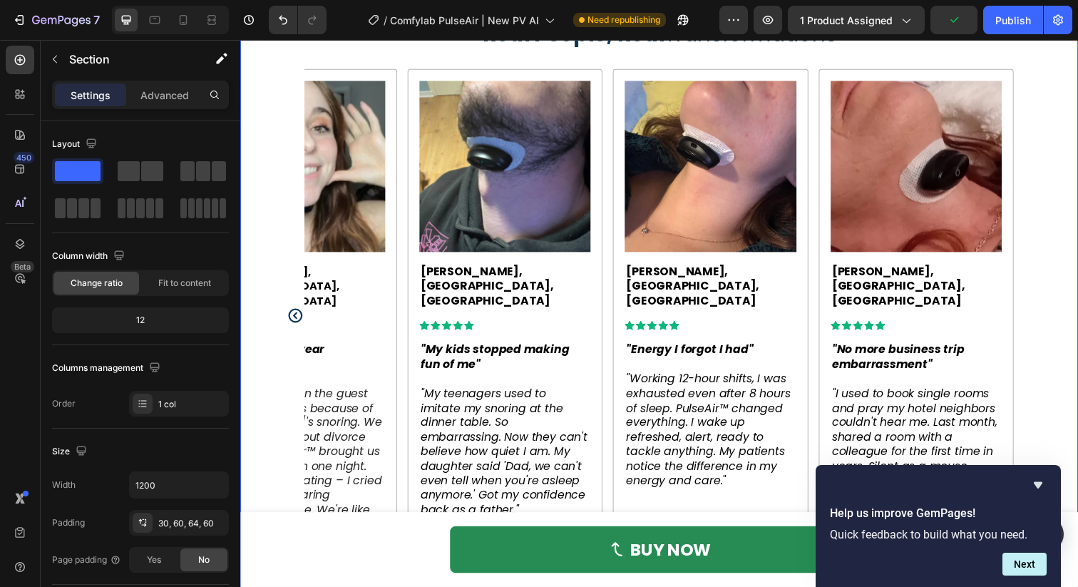
scroll to position [1176, 0]
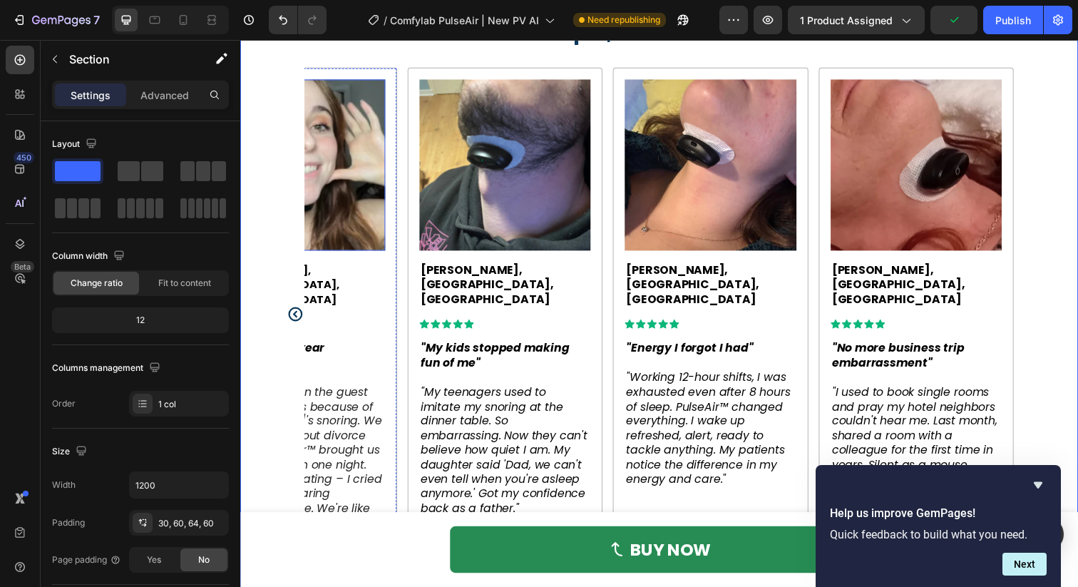
click at [364, 191] on img at bounding box center [300, 167] width 175 height 175
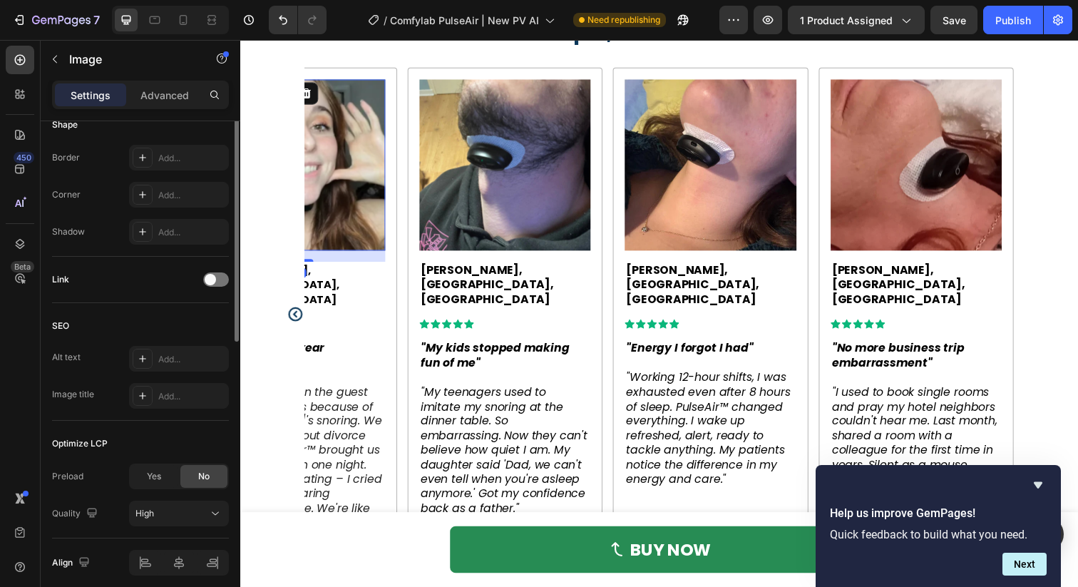
scroll to position [561, 0]
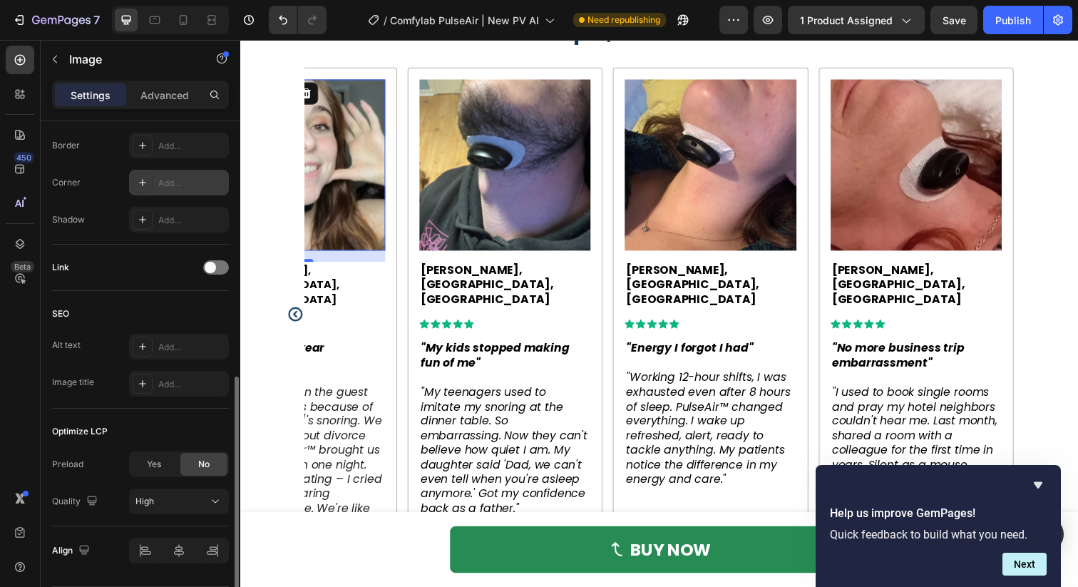
click at [174, 172] on div "Add..." at bounding box center [179, 183] width 100 height 26
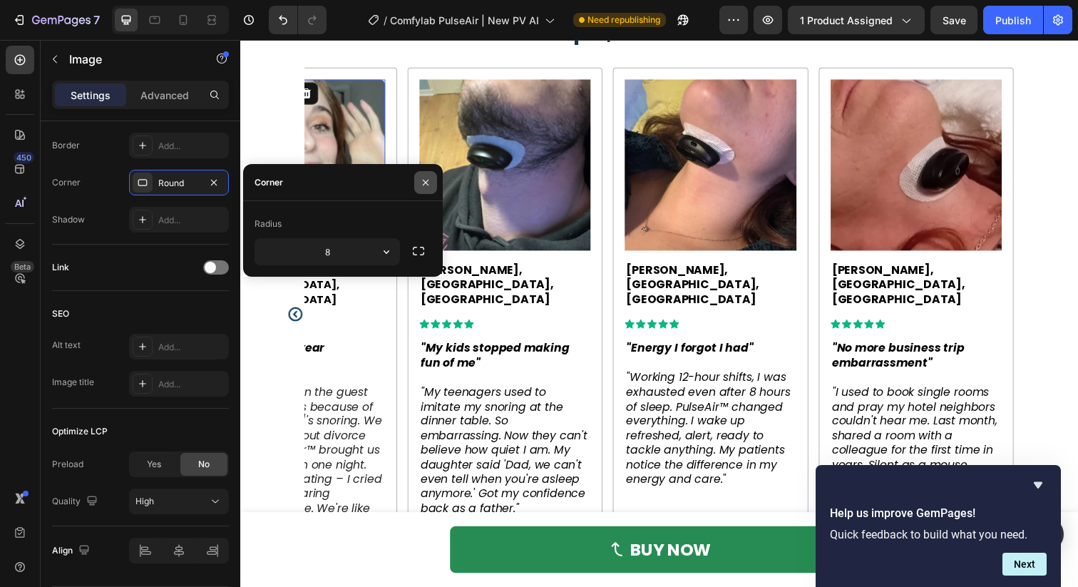
click at [429, 184] on icon "button" at bounding box center [425, 182] width 11 height 11
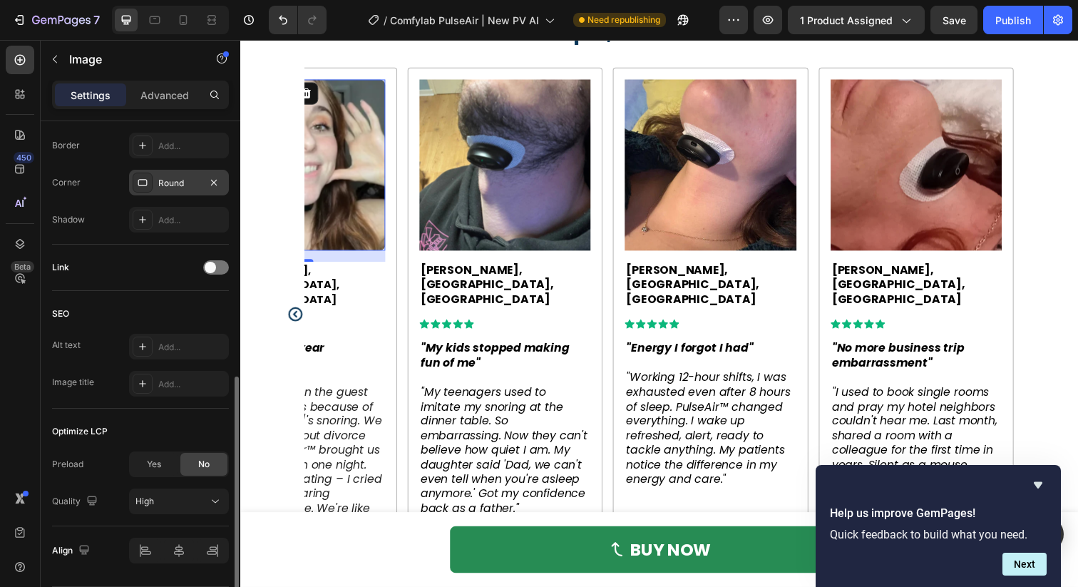
click at [185, 183] on div "Round" at bounding box center [178, 183] width 41 height 13
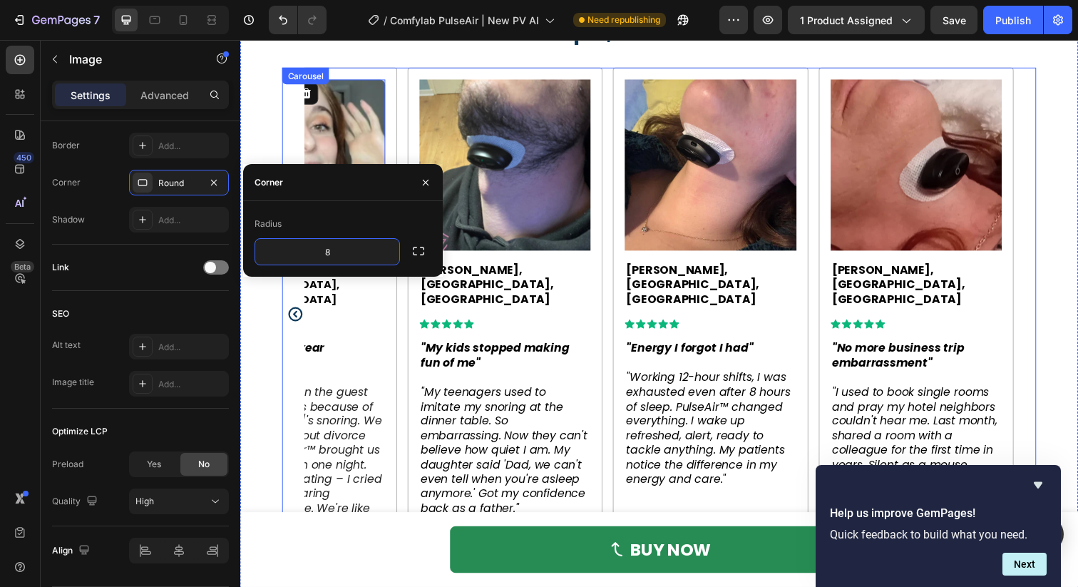
type input "4"
type input "5"
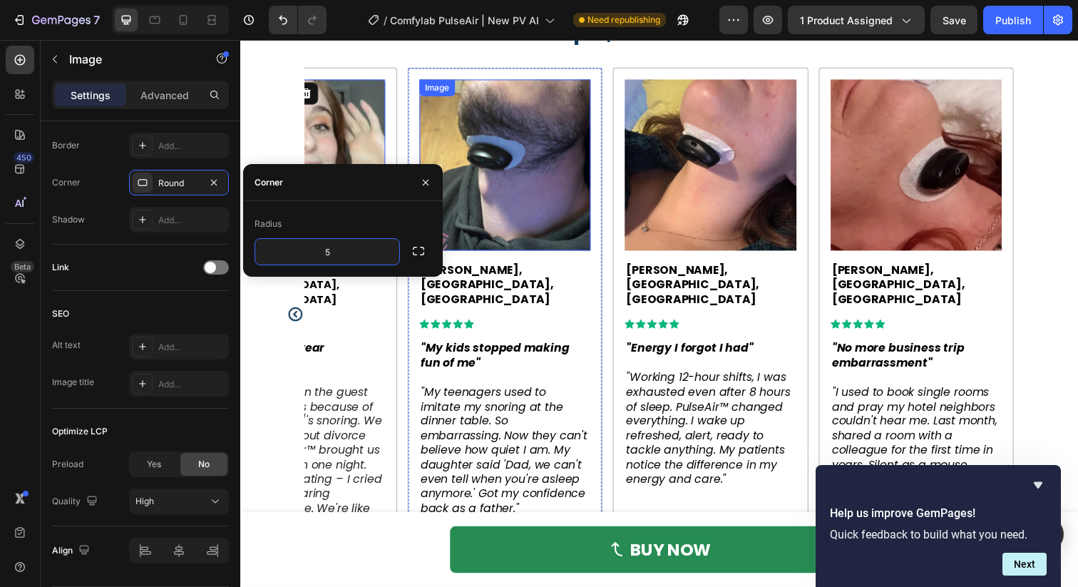
click at [513, 150] on img at bounding box center [510, 167] width 175 height 175
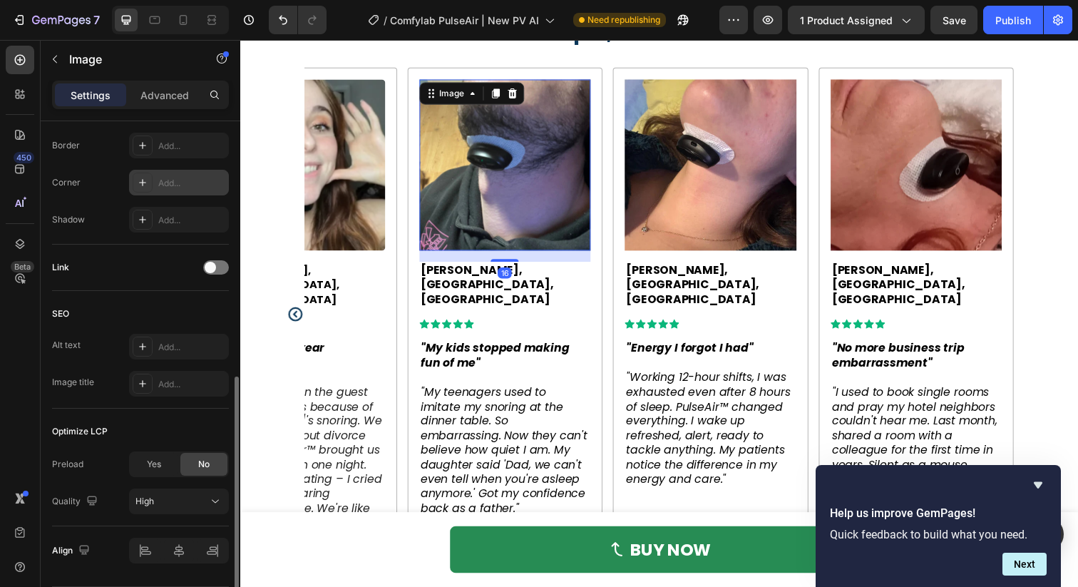
click at [164, 188] on div "Add..." at bounding box center [191, 183] width 67 height 13
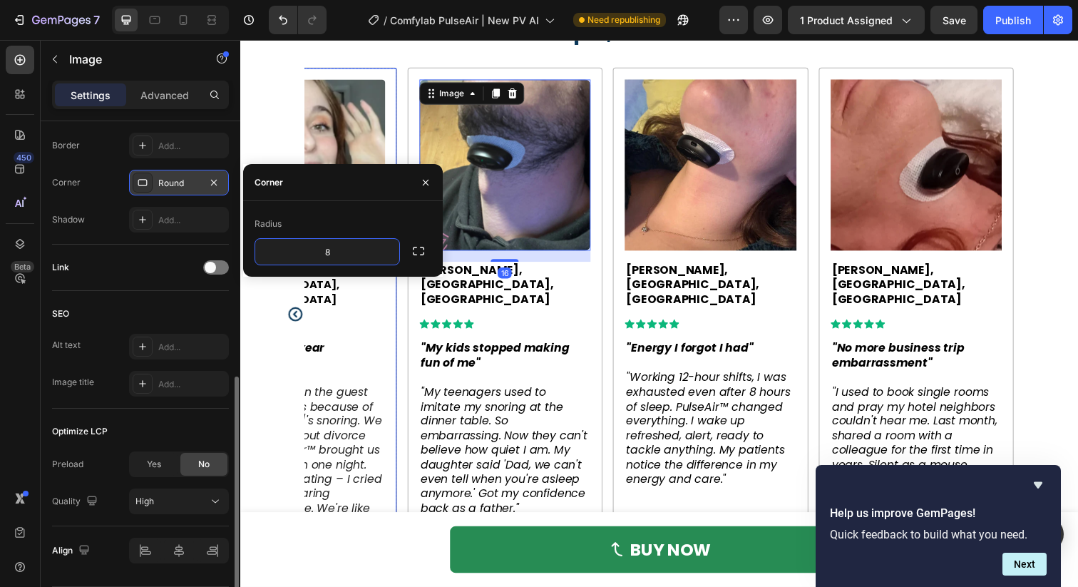
type input "5"
click at [694, 200] on img at bounding box center [720, 167] width 175 height 175
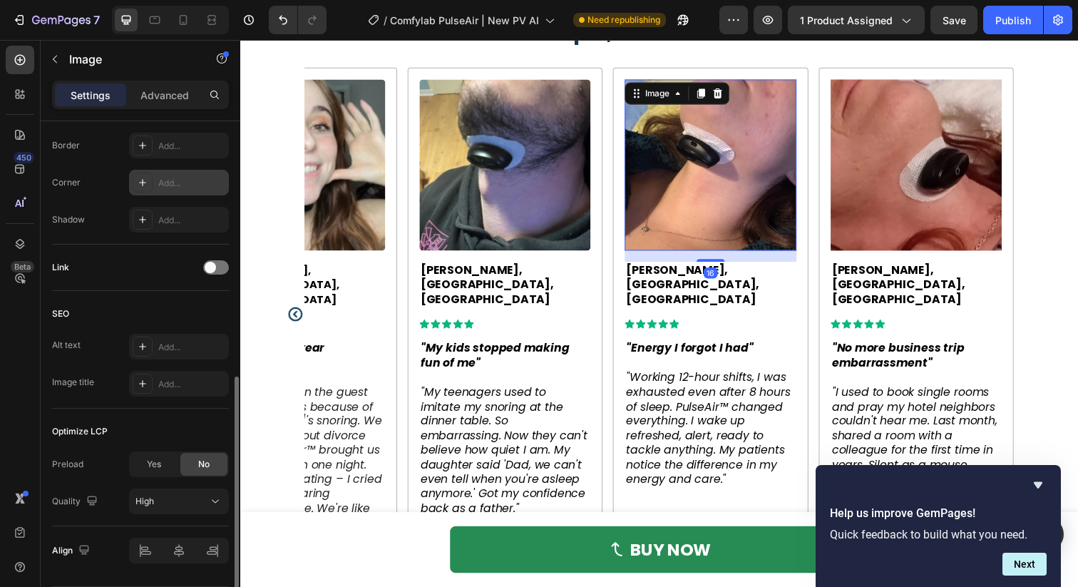
click at [177, 181] on div "Add..." at bounding box center [191, 183] width 67 height 13
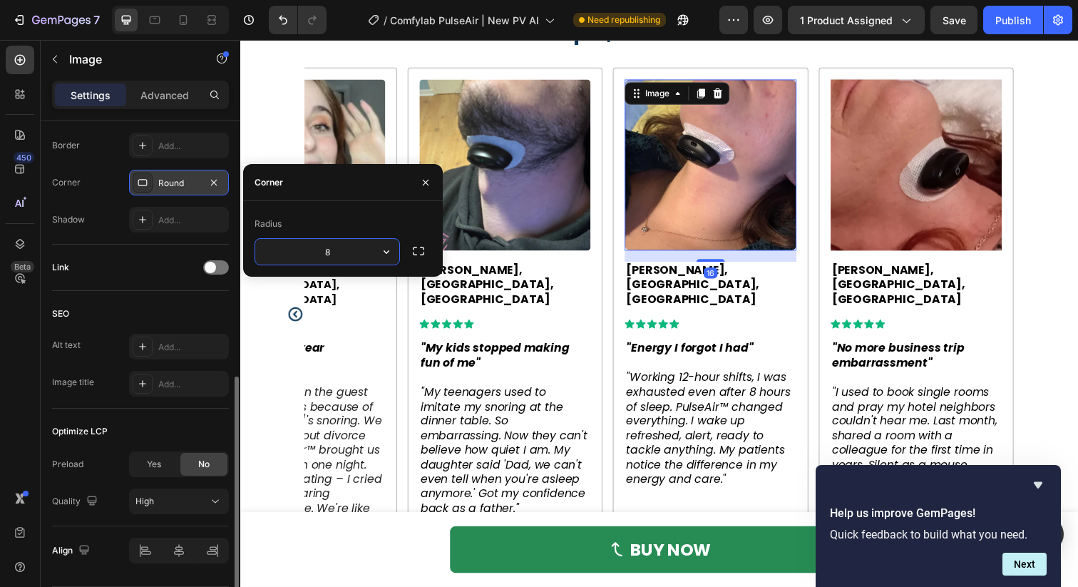
type input "5"
click at [884, 177] on img at bounding box center [930, 167] width 175 height 175
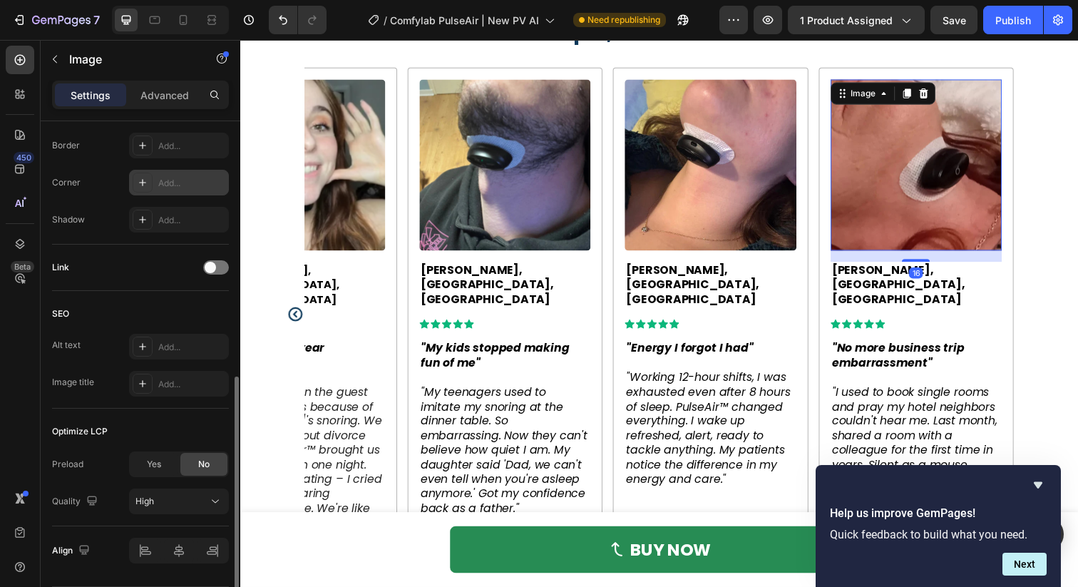
click at [160, 180] on div "Add..." at bounding box center [191, 183] width 67 height 13
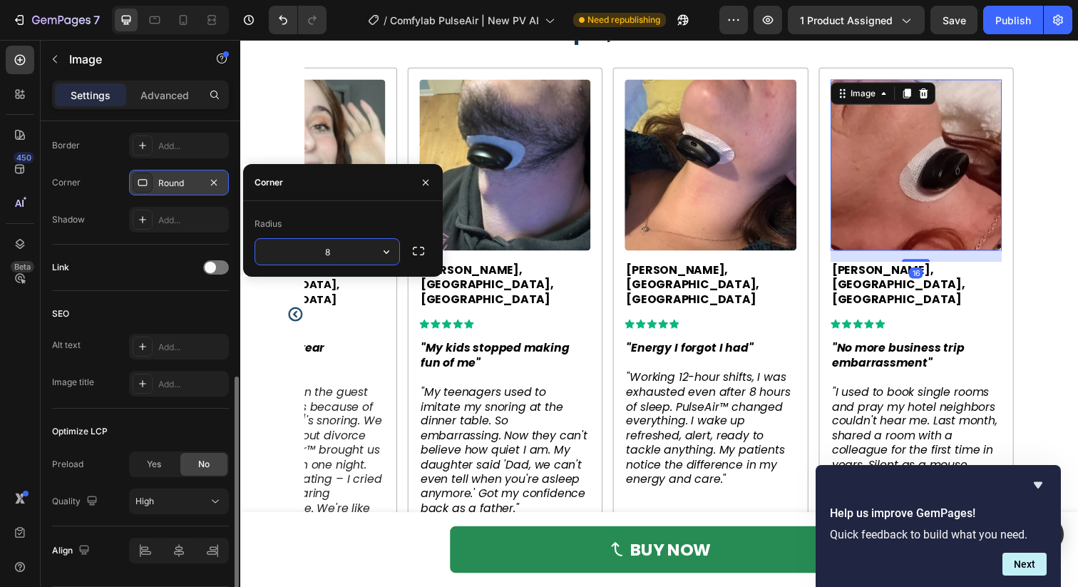
type input "5"
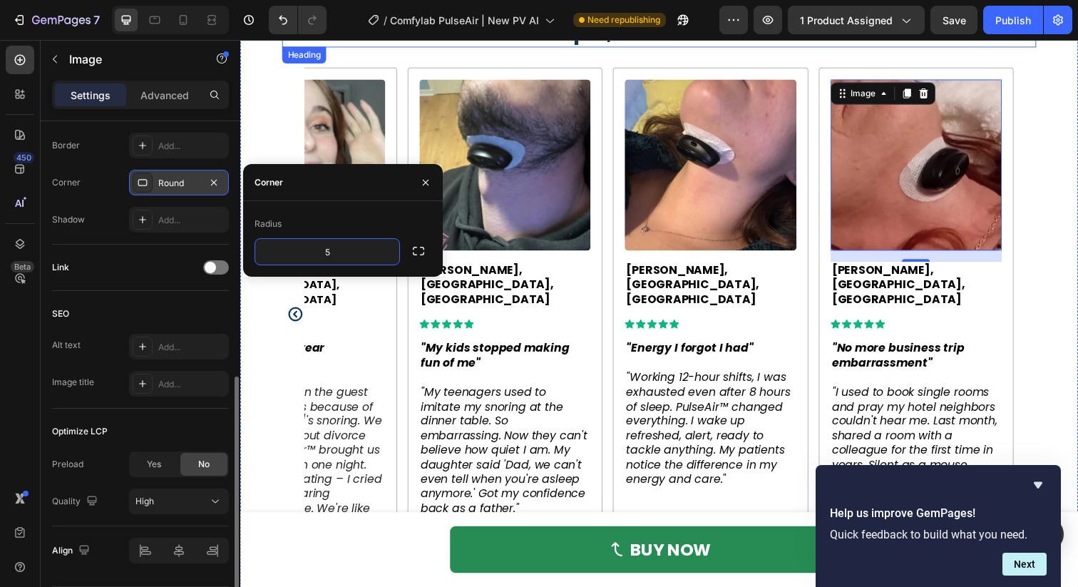
click at [681, 50] on div "Real People, Real Transformations Heading Image [PERSON_NAME], [GEOGRAPHIC_DATA…" at bounding box center [668, 293] width 770 height 555
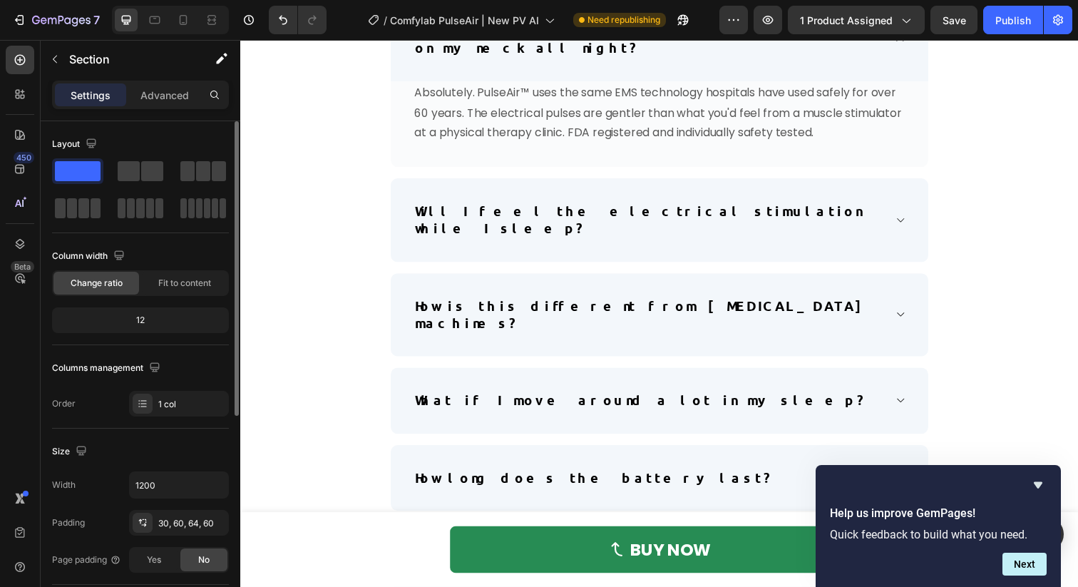
scroll to position [7032, 0]
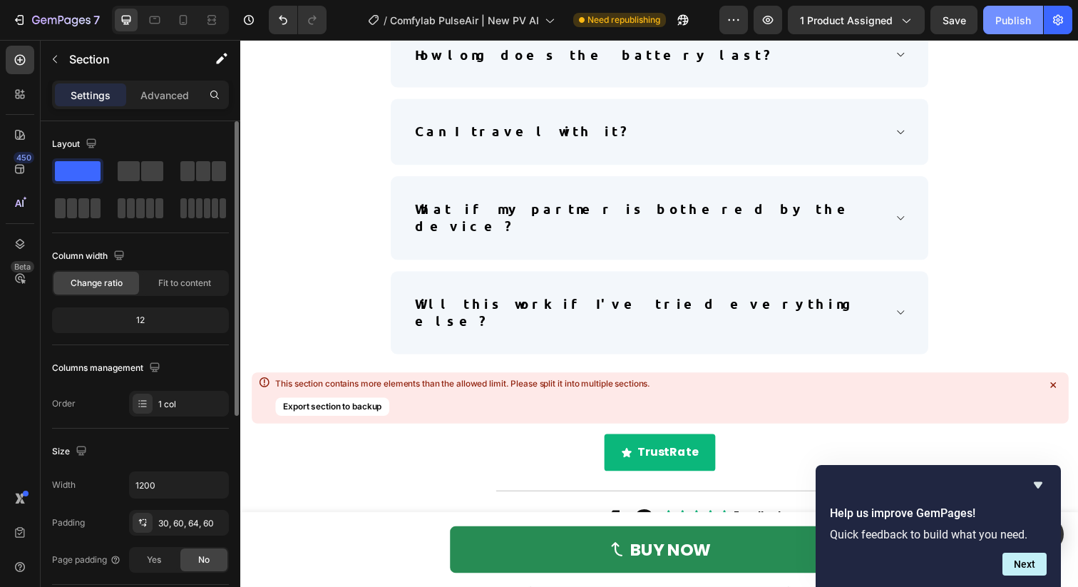
click at [1008, 23] on div "Publish" at bounding box center [1014, 20] width 36 height 15
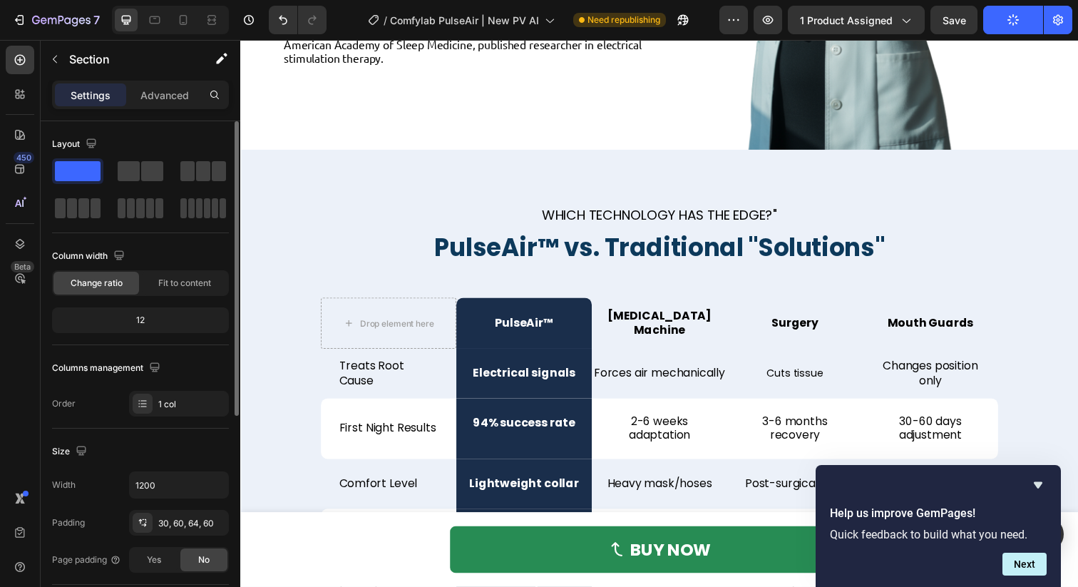
scroll to position [3674, 0]
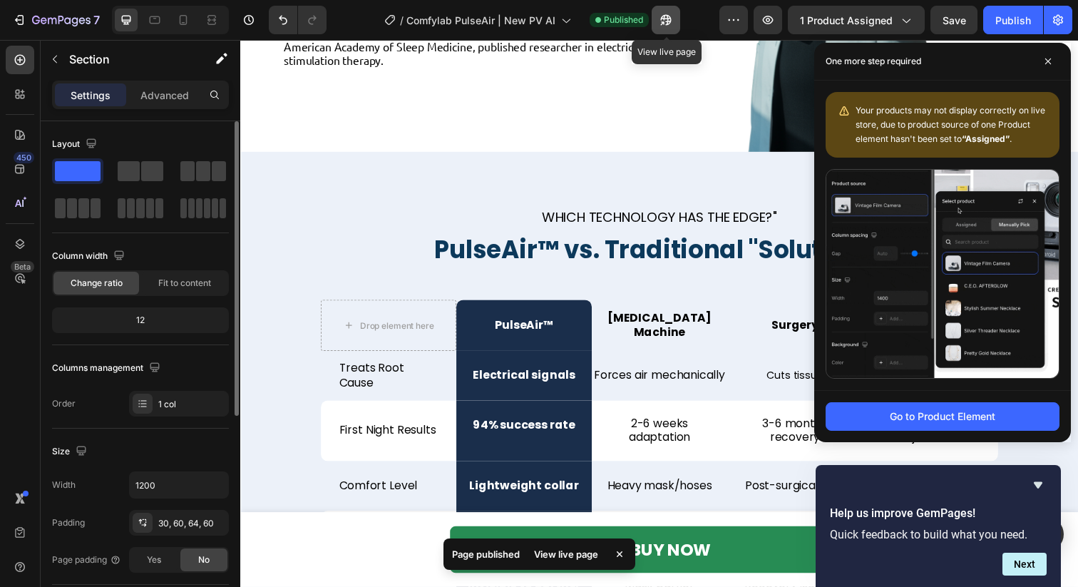
click at [670, 33] on button "button" at bounding box center [666, 20] width 29 height 29
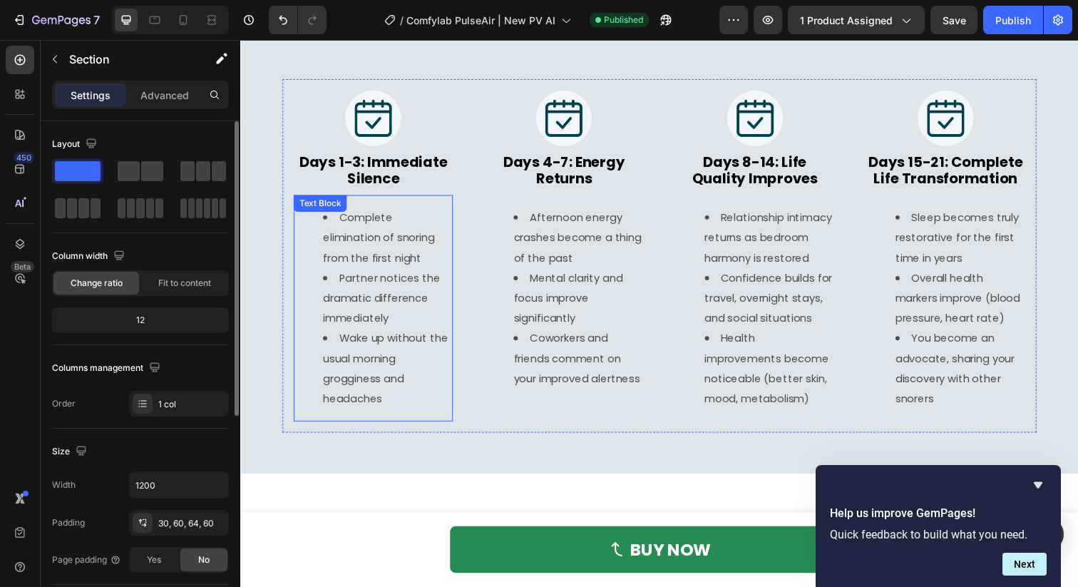
scroll to position [5353, 0]
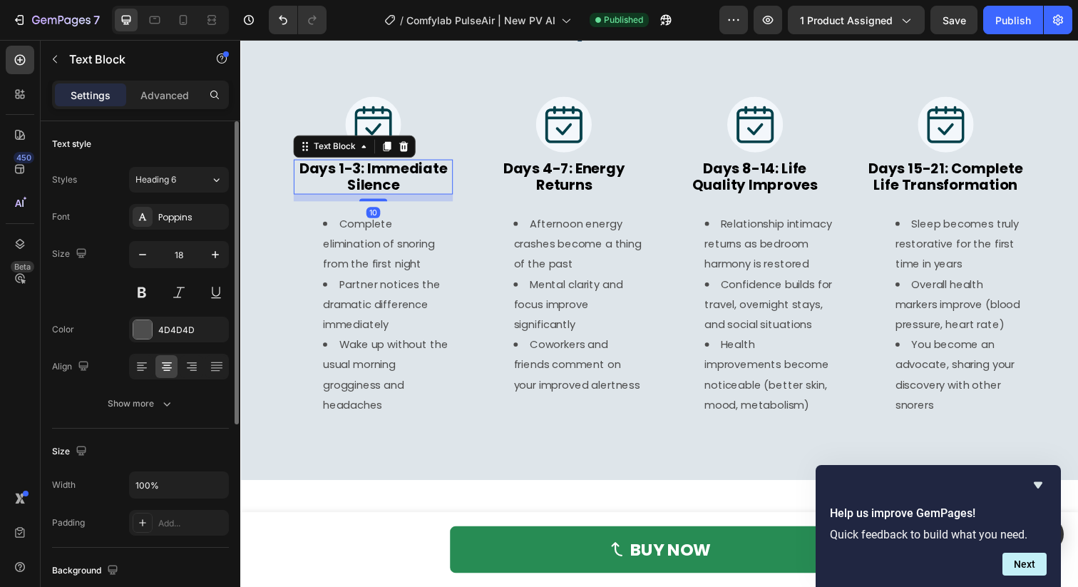
click at [370, 172] on strong "Days 1-3: Immediate Silence" at bounding box center [375, 179] width 151 height 36
click at [366, 171] on strong "Days 1-3: Immediate Silence" at bounding box center [375, 179] width 151 height 36
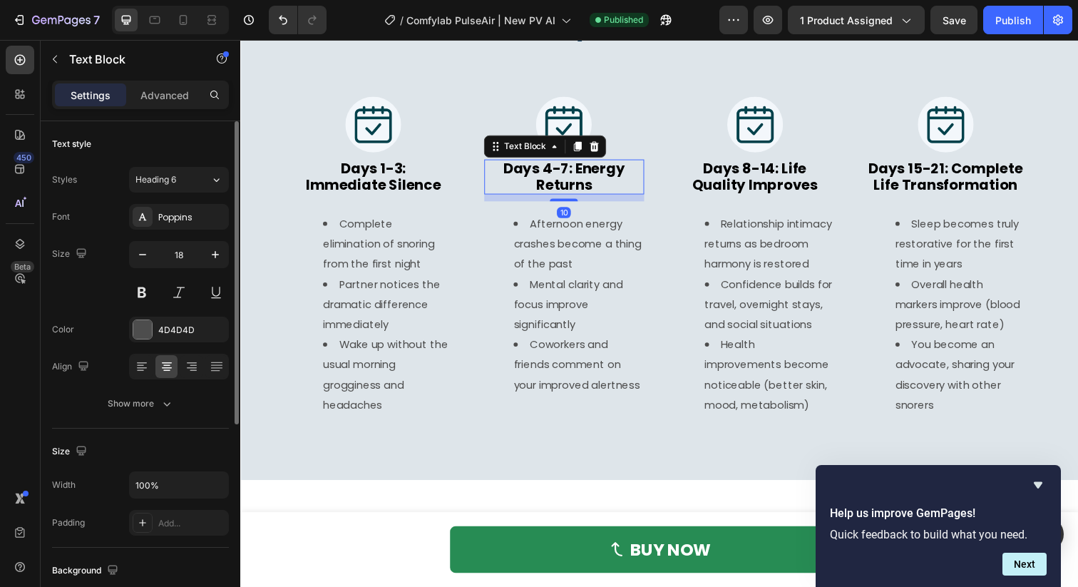
click at [582, 173] on strong "Days 4-7: Energy Returns" at bounding box center [570, 179] width 124 height 36
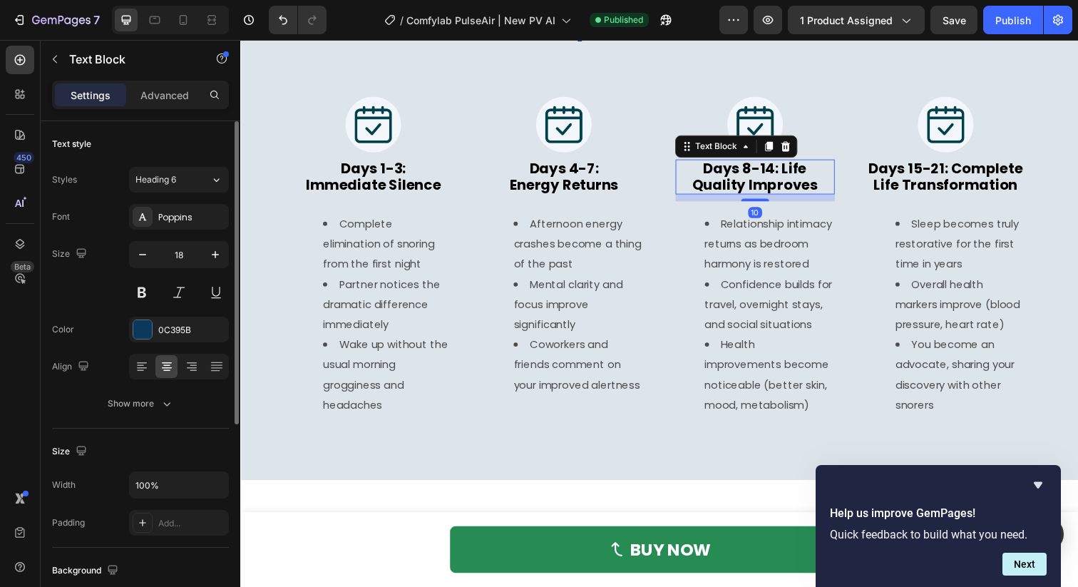
click at [796, 175] on strong "Days 8-14: Life Quality Improves" at bounding box center [766, 179] width 128 height 36
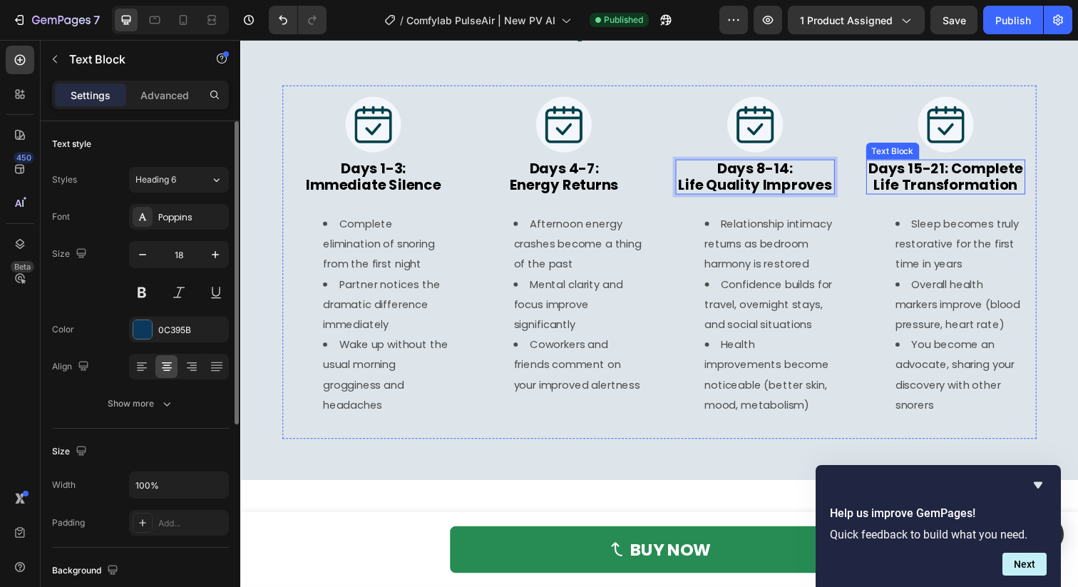
click at [970, 171] on strong "Days 15-21: Complete Life Transformation" at bounding box center [960, 179] width 158 height 36
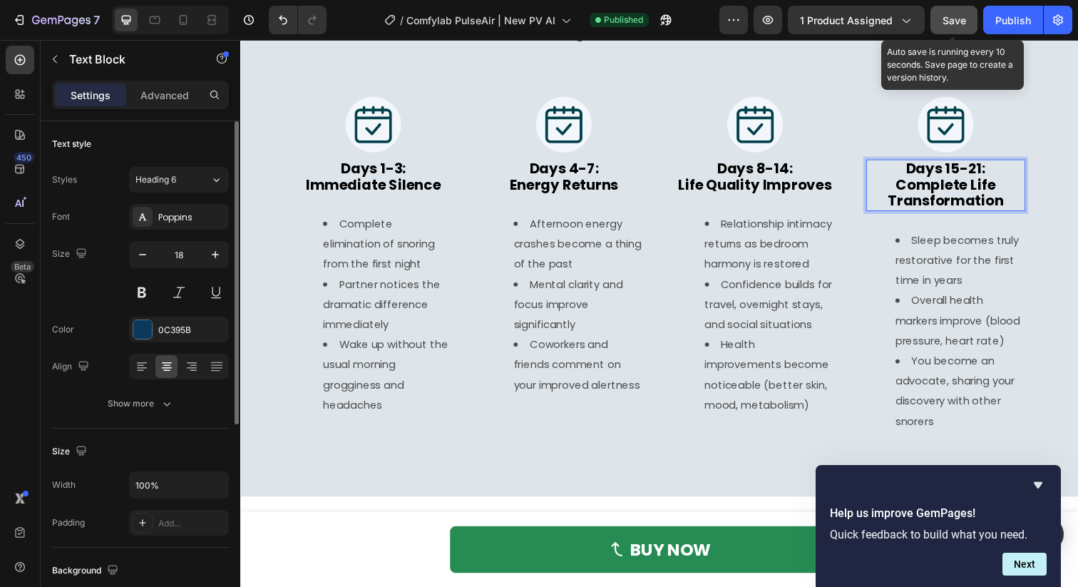
click at [944, 13] on div "Save" at bounding box center [955, 20] width 24 height 15
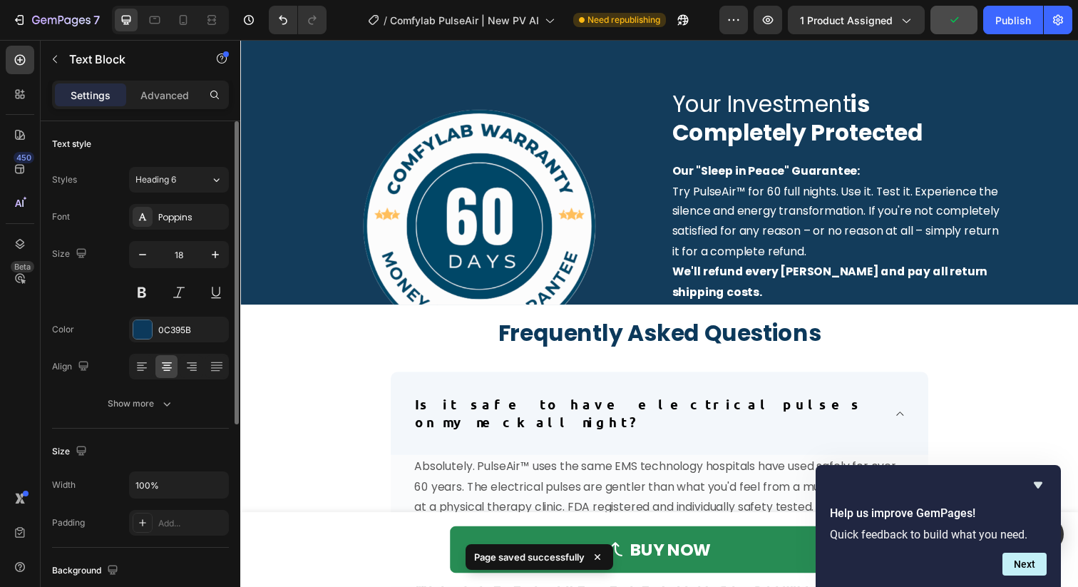
scroll to position [6258, 0]
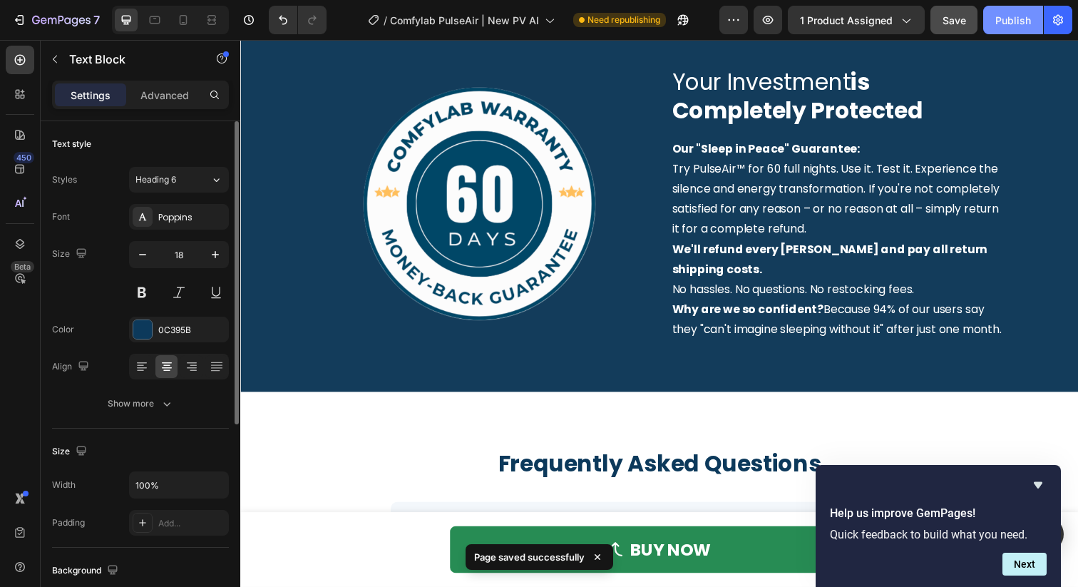
click at [998, 21] on div "Publish" at bounding box center [1014, 20] width 36 height 15
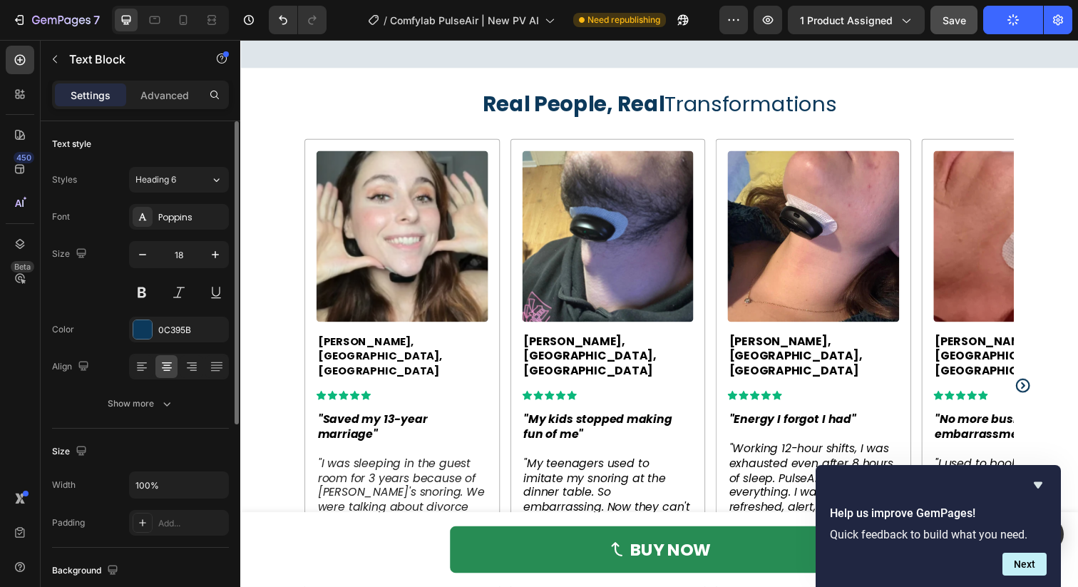
scroll to position [0, 0]
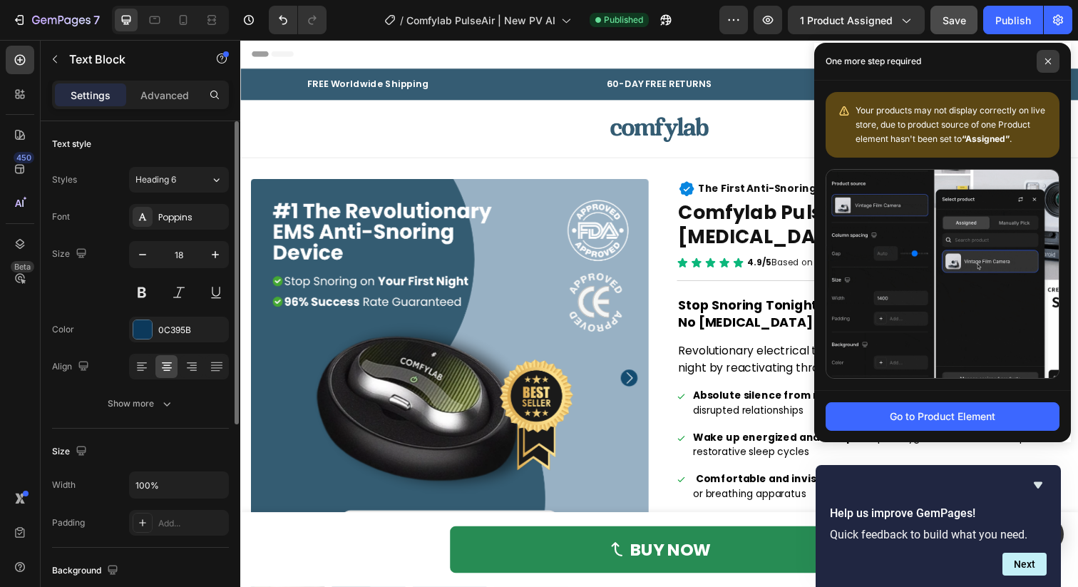
click at [1047, 58] on icon at bounding box center [1048, 61] width 7 height 7
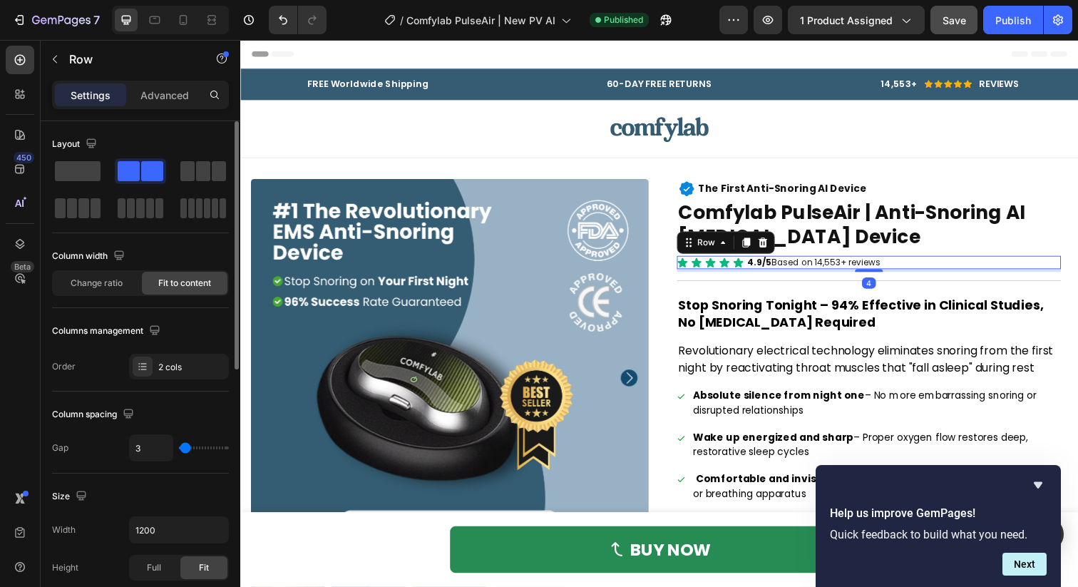
click at [913, 270] on div "Icon Icon Icon Icon Icon Icon List 4.9/5 Based on 14,553+ reviews Text Block Ro…" at bounding box center [882, 267] width 392 height 14
click at [776, 244] on icon at bounding box center [773, 247] width 9 height 10
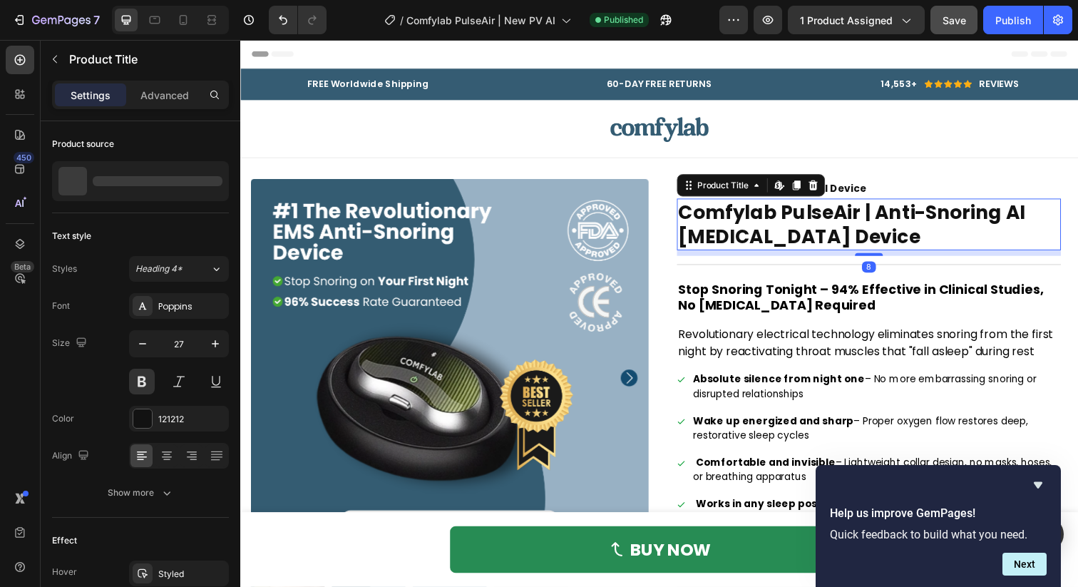
click at [799, 237] on h1 "Comfylab PulseAir | Anti-Snoring AI [MEDICAL_DATA] Device" at bounding box center [882, 228] width 392 height 53
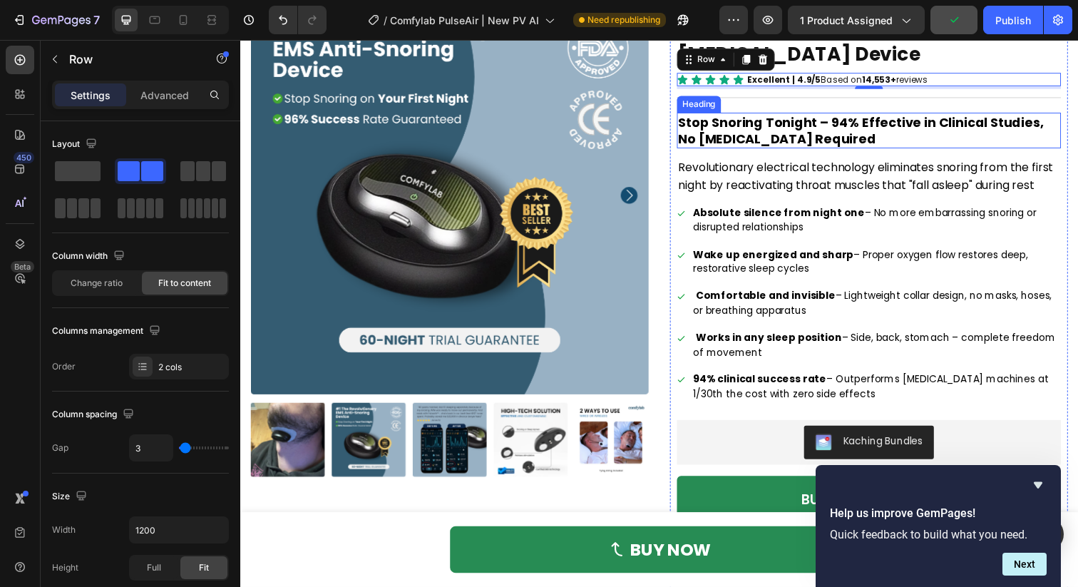
scroll to position [190, 0]
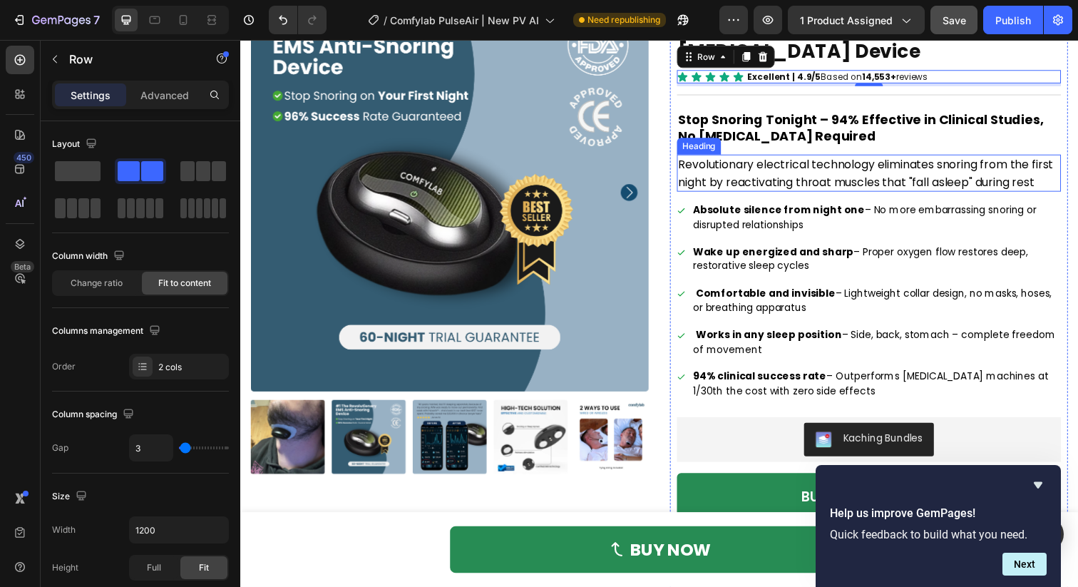
click at [942, 180] on span "Revolutionary electrical technology eliminates snoring from the first night by …" at bounding box center [878, 176] width 383 height 34
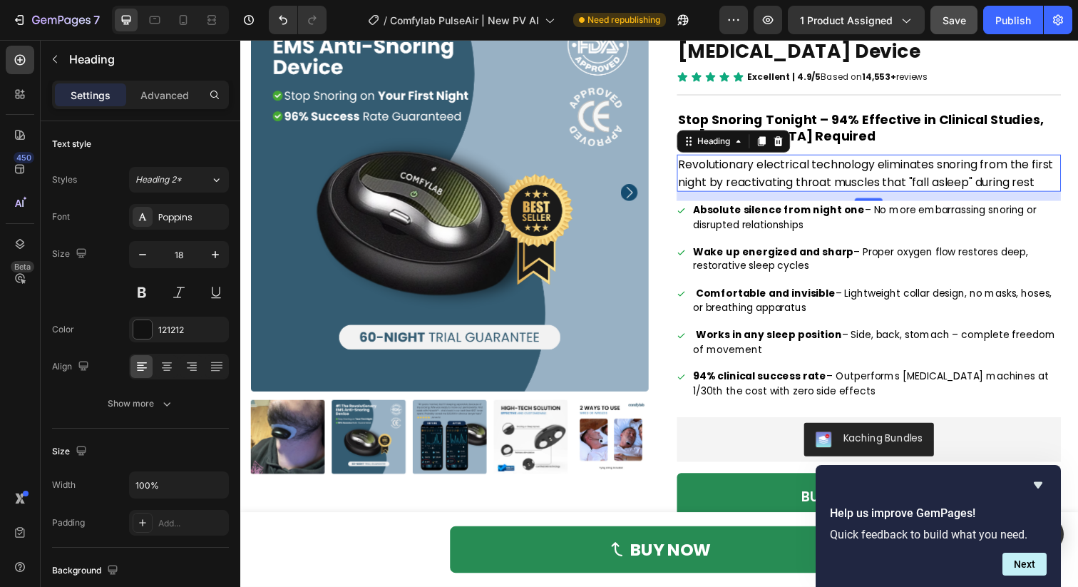
click at [747, 173] on span "Revolutionary electrical technology eliminates snoring from the first night by …" at bounding box center [878, 176] width 383 height 34
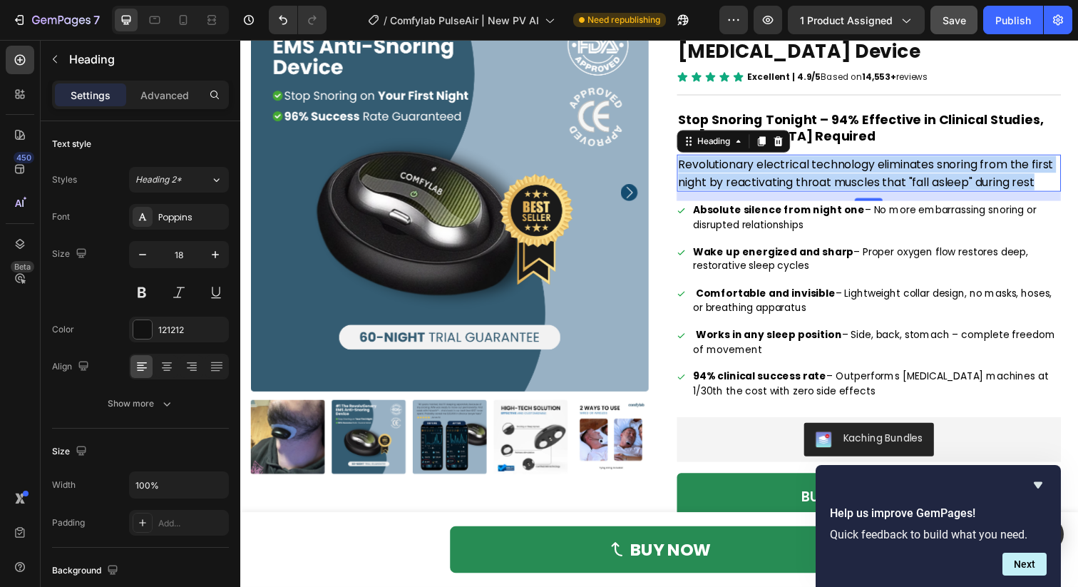
click at [747, 173] on span "Revolutionary electrical technology eliminates snoring from the first night by …" at bounding box center [878, 176] width 383 height 34
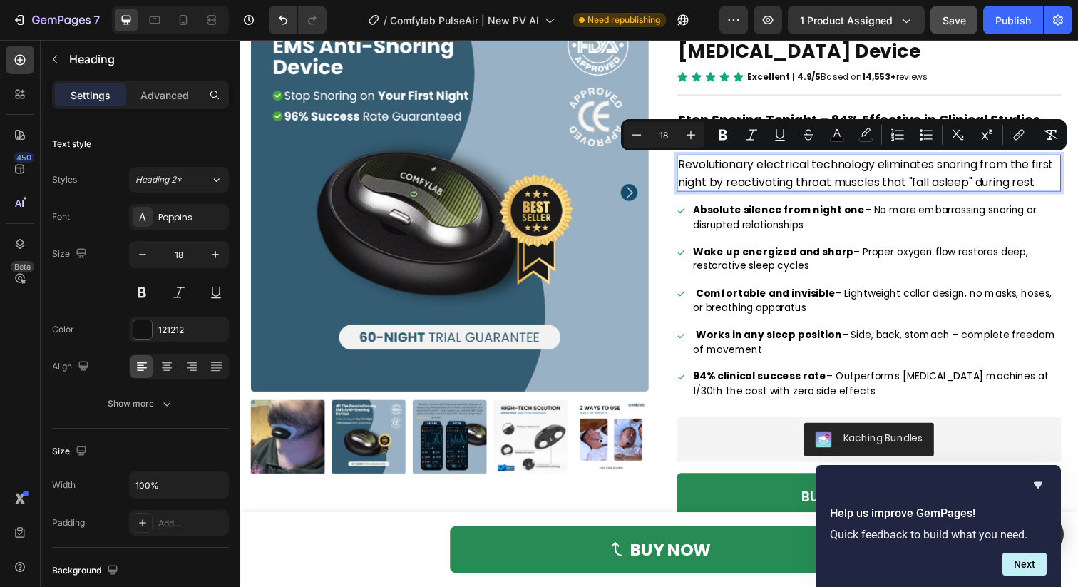
click at [738, 139] on div at bounding box center [738, 139] width 0 height 0
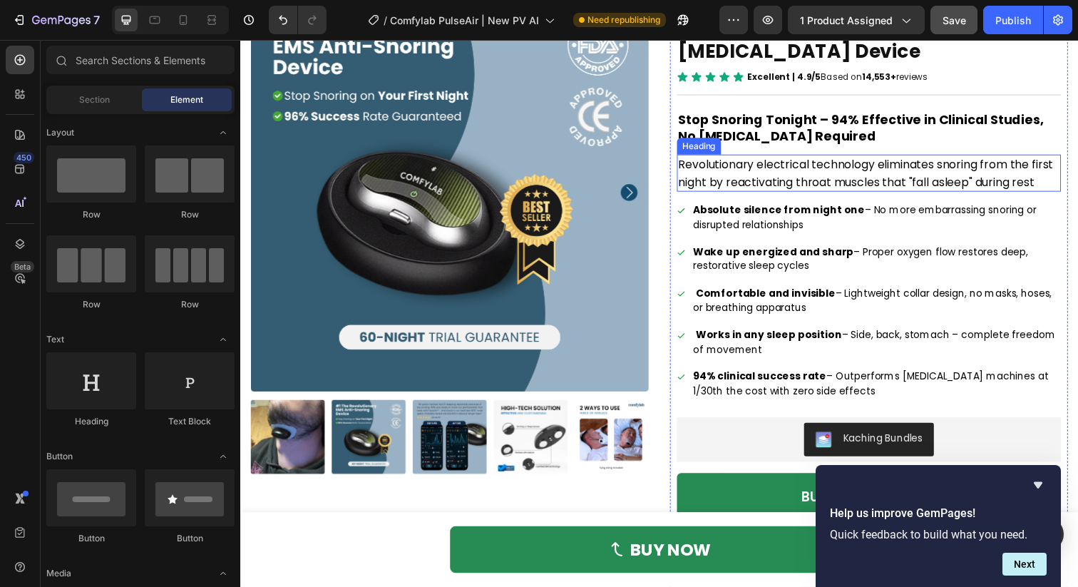
click at [773, 177] on span "Revolutionary electrical technology eliminates snoring from the first night by …" at bounding box center [878, 176] width 383 height 34
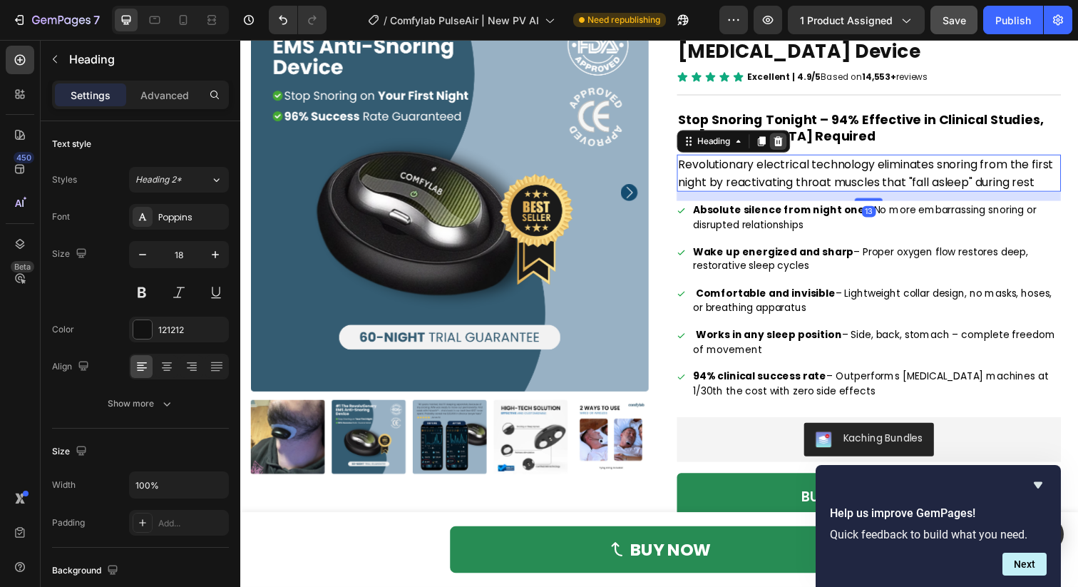
click at [792, 144] on icon at bounding box center [789, 143] width 9 height 10
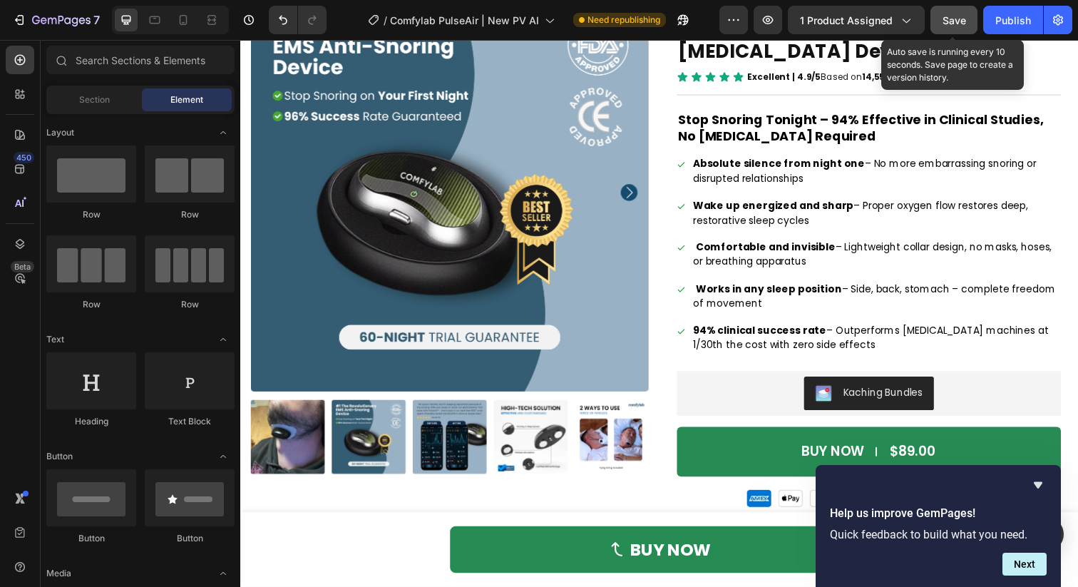
click at [948, 15] on span "Save" at bounding box center [955, 20] width 24 height 12
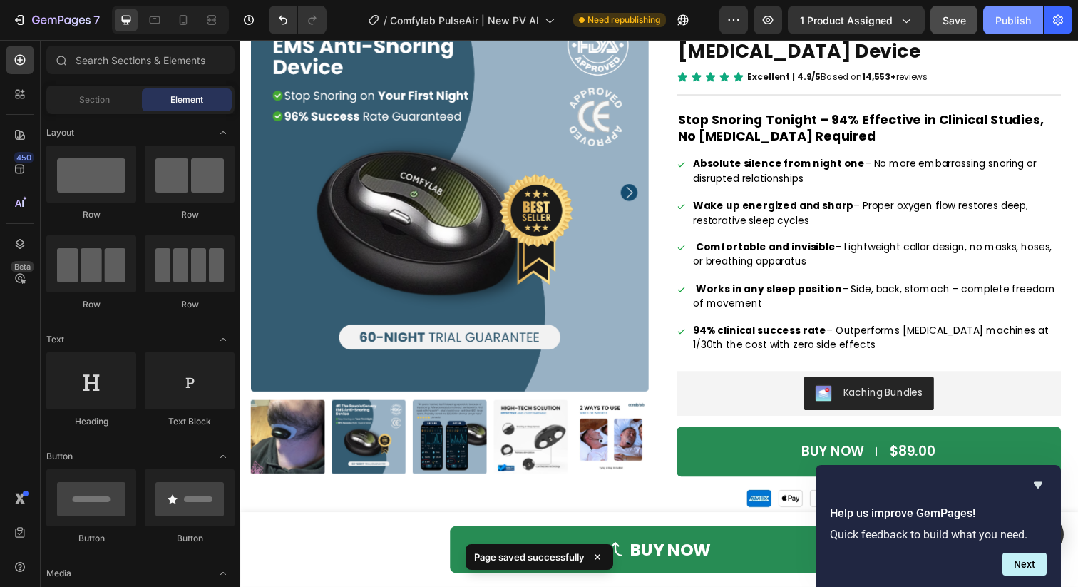
click at [1010, 21] on div "Publish" at bounding box center [1014, 20] width 36 height 15
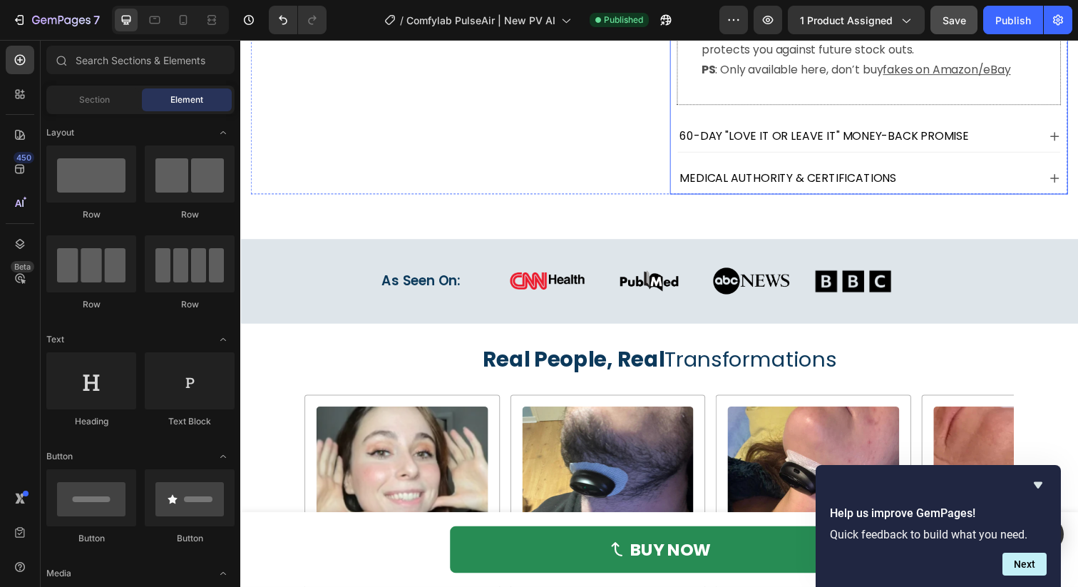
scroll to position [943, 0]
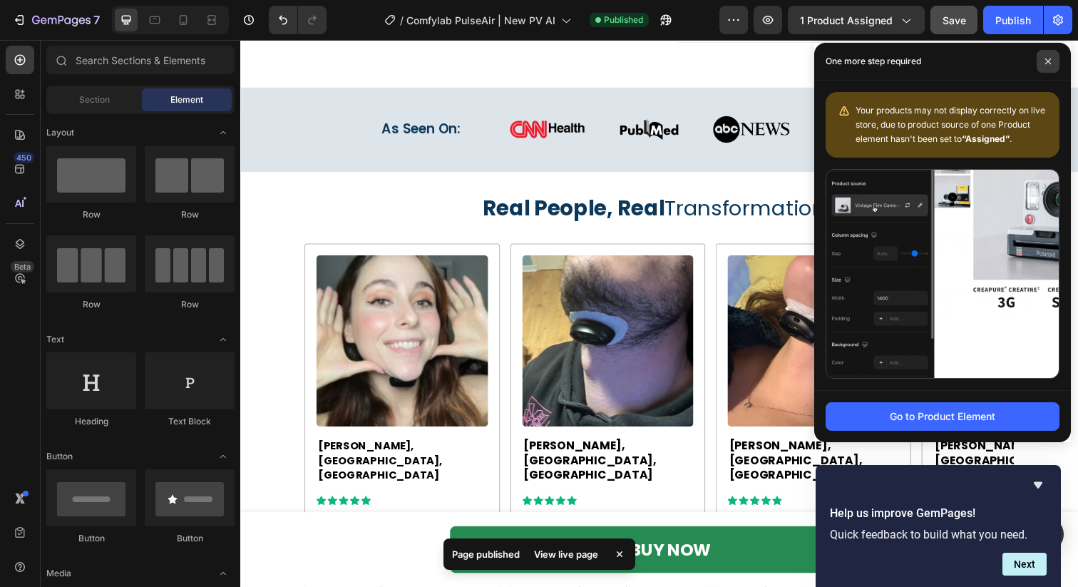
click at [1055, 60] on span at bounding box center [1048, 61] width 23 height 23
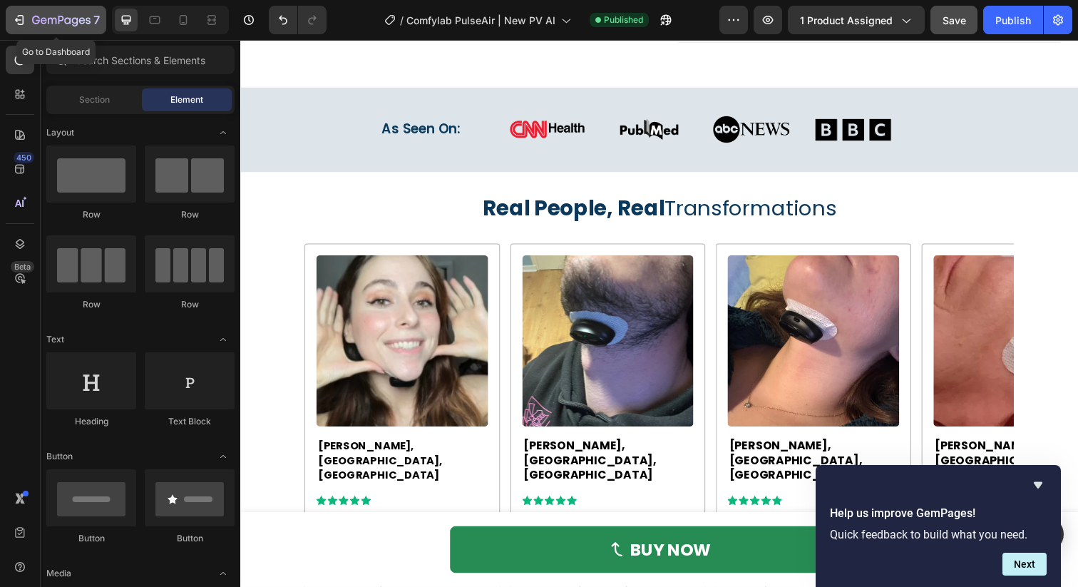
click at [46, 16] on icon "button" at bounding box center [61, 21] width 58 height 12
